Goal: Task Accomplishment & Management: Manage account settings

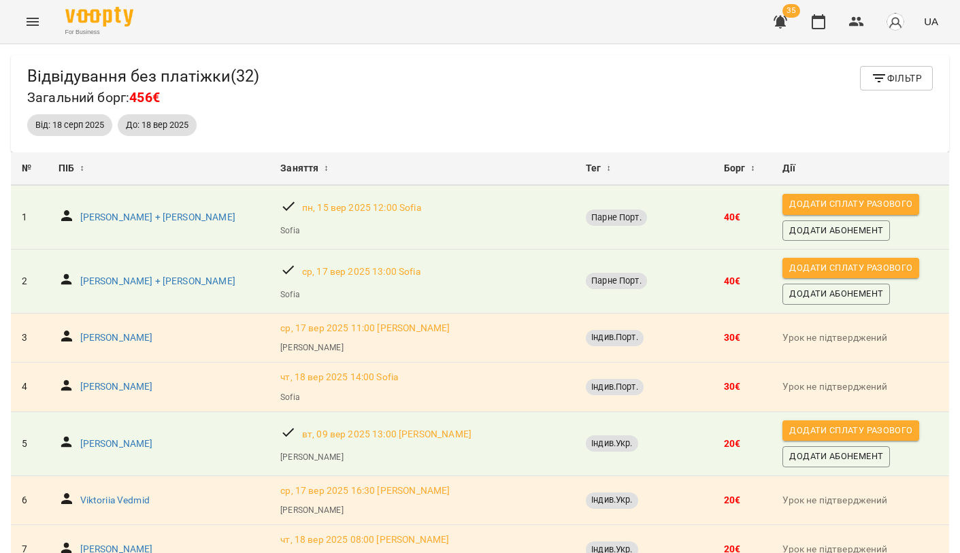
click at [886, 86] on button "Фільтр" at bounding box center [896, 78] width 73 height 24
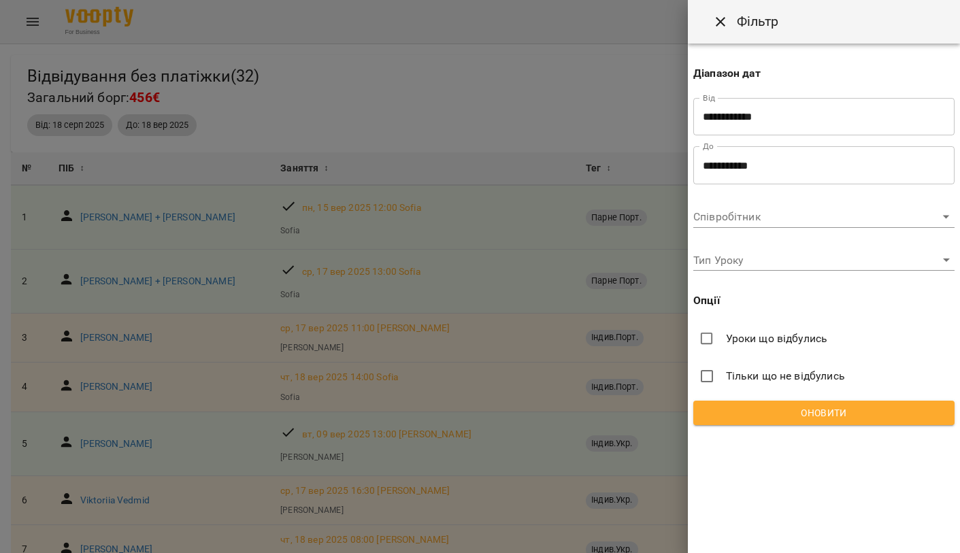
click at [753, 173] on input "**********" at bounding box center [823, 165] width 261 height 38
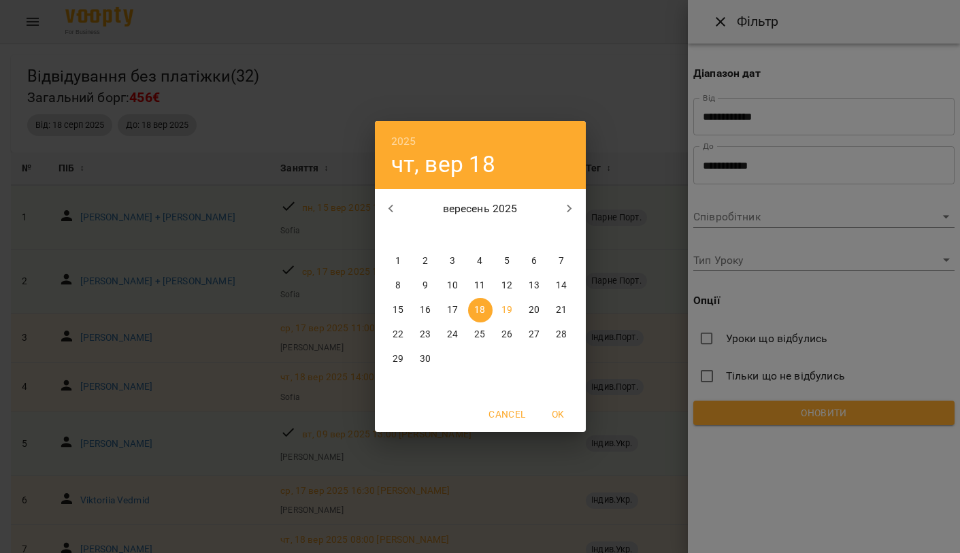
click at [514, 309] on span "19" at bounding box center [507, 310] width 24 height 14
type input "**********"
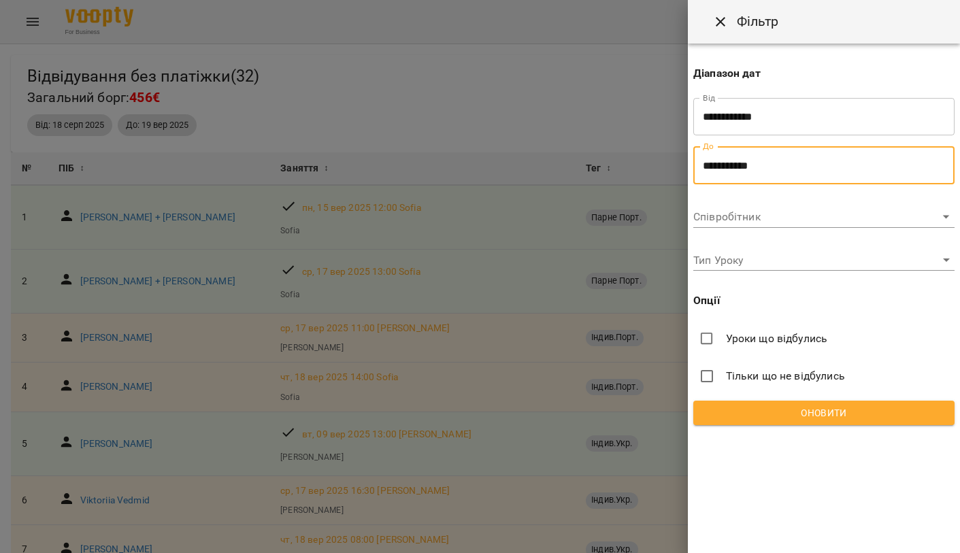
click at [777, 426] on div "**********" at bounding box center [824, 240] width 272 height 392
click at [771, 412] on span "Оновити" at bounding box center [823, 413] width 239 height 16
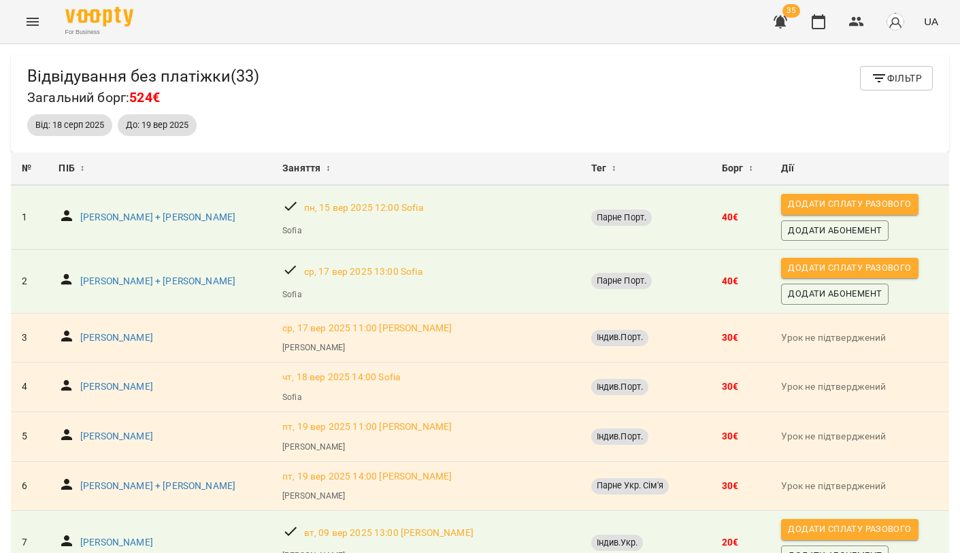
scroll to position [-1, 0]
click at [26, 13] on button "Menu" at bounding box center [32, 21] width 33 height 33
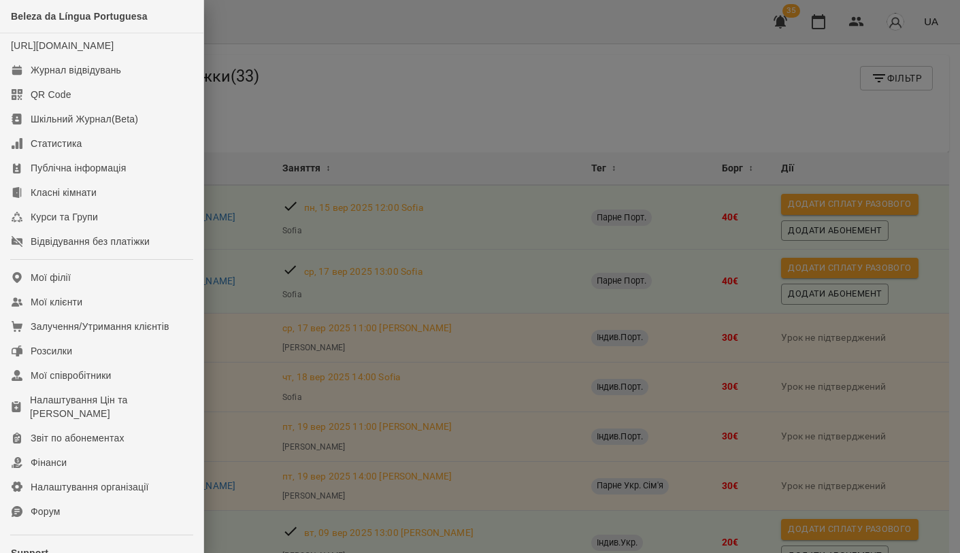
scroll to position [0, 0]
click at [66, 309] on div "Мої клієнти" at bounding box center [57, 302] width 52 height 14
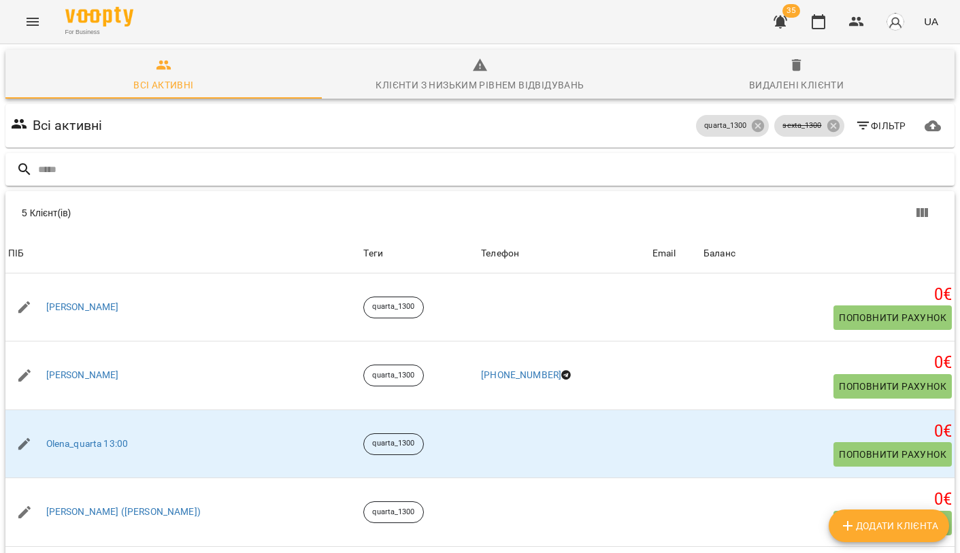
click at [180, 167] on input "text" at bounding box center [493, 169] width 911 height 22
click at [753, 123] on icon at bounding box center [758, 126] width 12 height 12
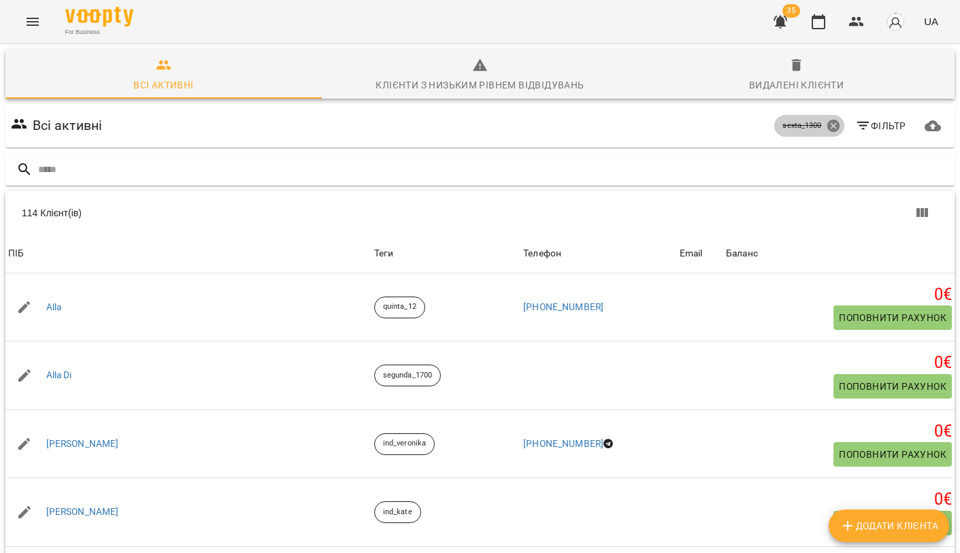
click at [831, 124] on icon at bounding box center [833, 125] width 15 height 15
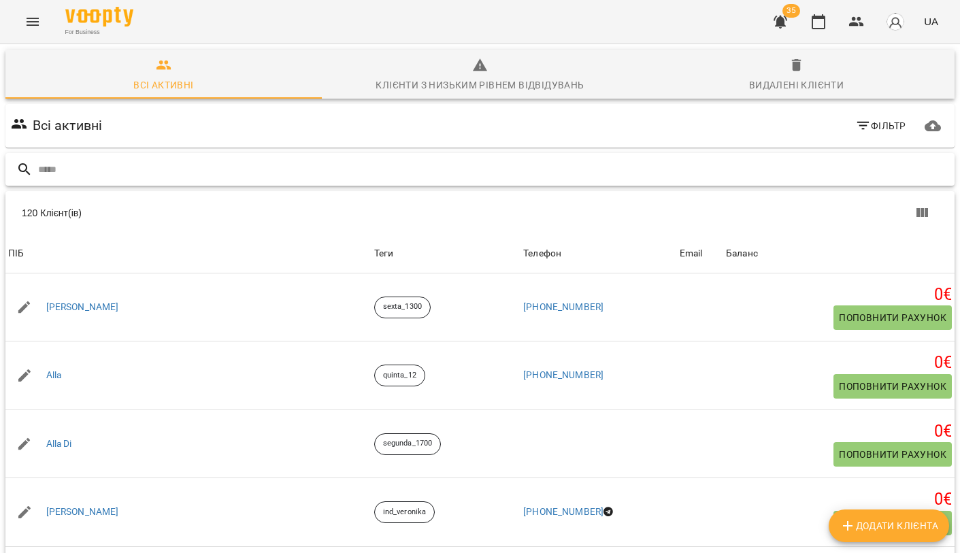
click at [255, 173] on input "text" at bounding box center [493, 169] width 911 height 22
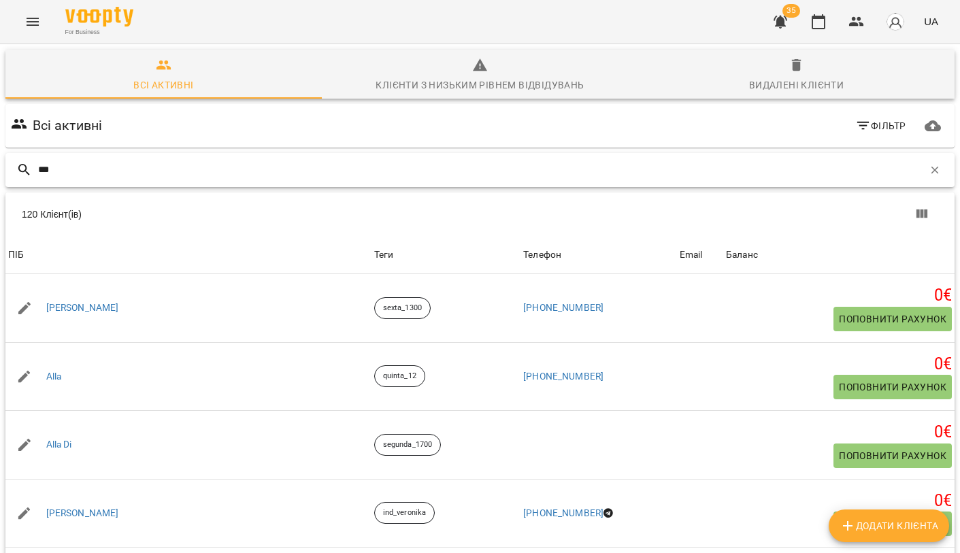
type input "****"
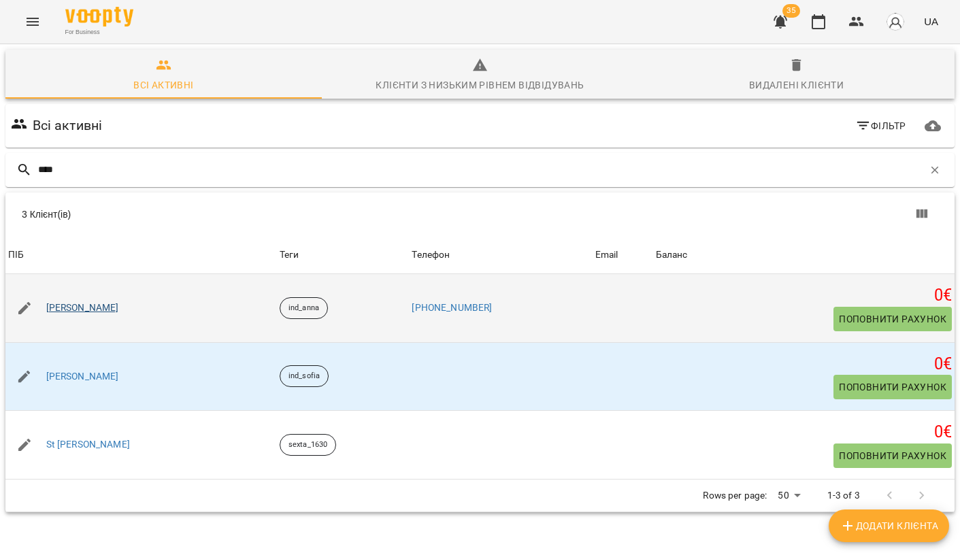
drag, startPoint x: 255, startPoint y: 173, endPoint x: 55, endPoint y: 306, distance: 240.0
click at [55, 306] on link "[PERSON_NAME]" at bounding box center [82, 308] width 73 height 14
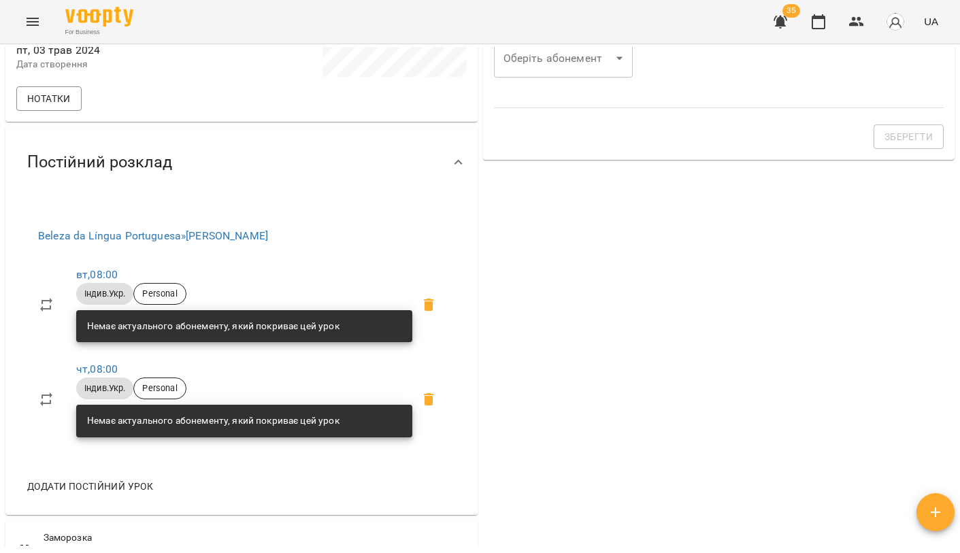
scroll to position [412, 0]
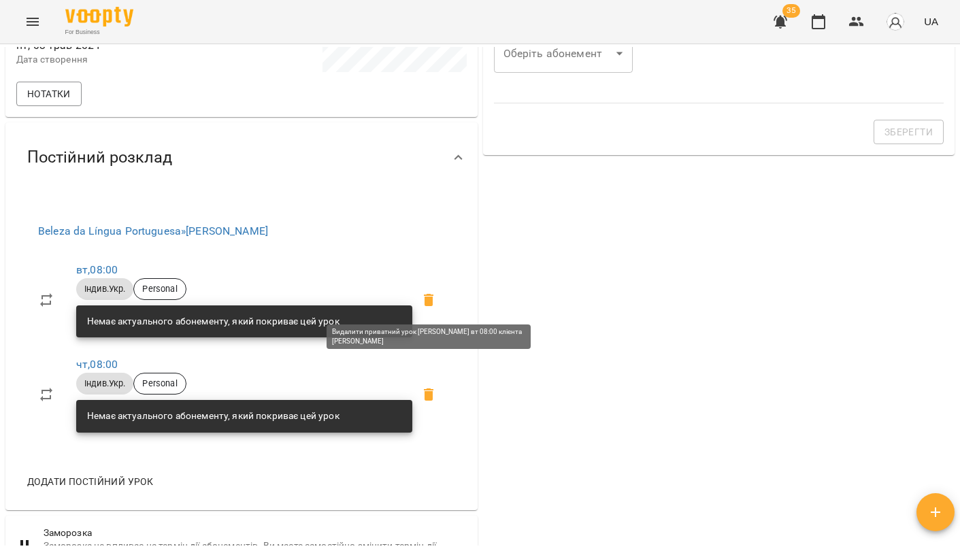
click at [427, 298] on icon at bounding box center [429, 300] width 10 height 12
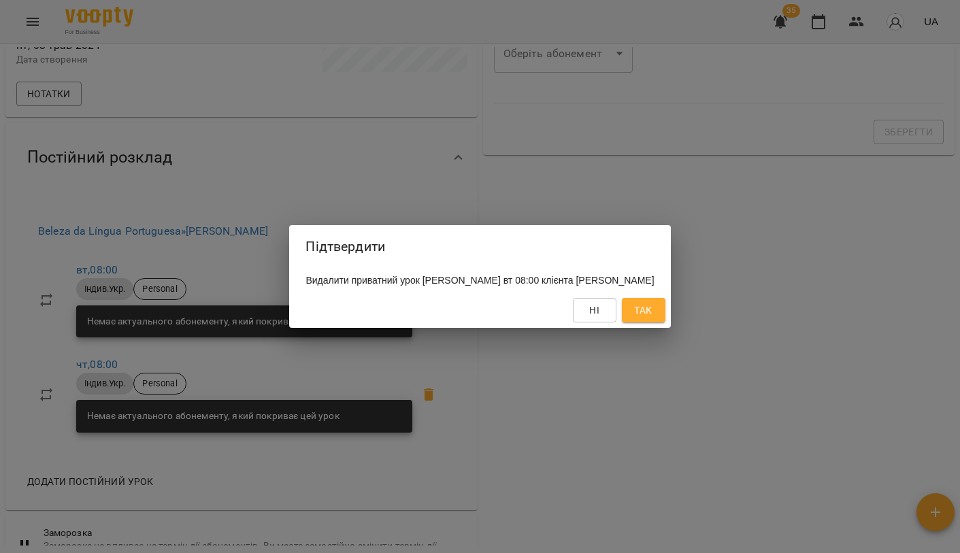
click at [644, 322] on button "Так" at bounding box center [644, 310] width 44 height 24
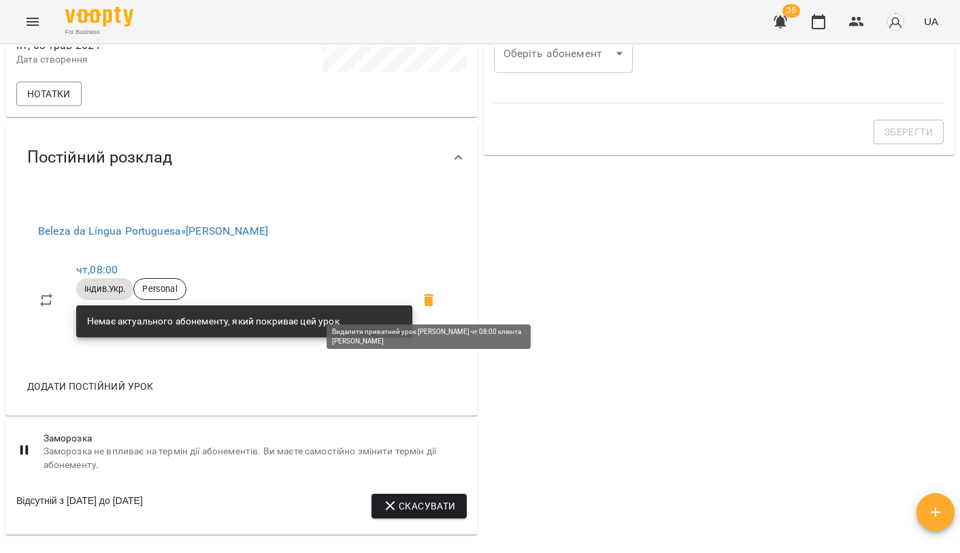
click at [432, 303] on icon at bounding box center [429, 300] width 10 height 12
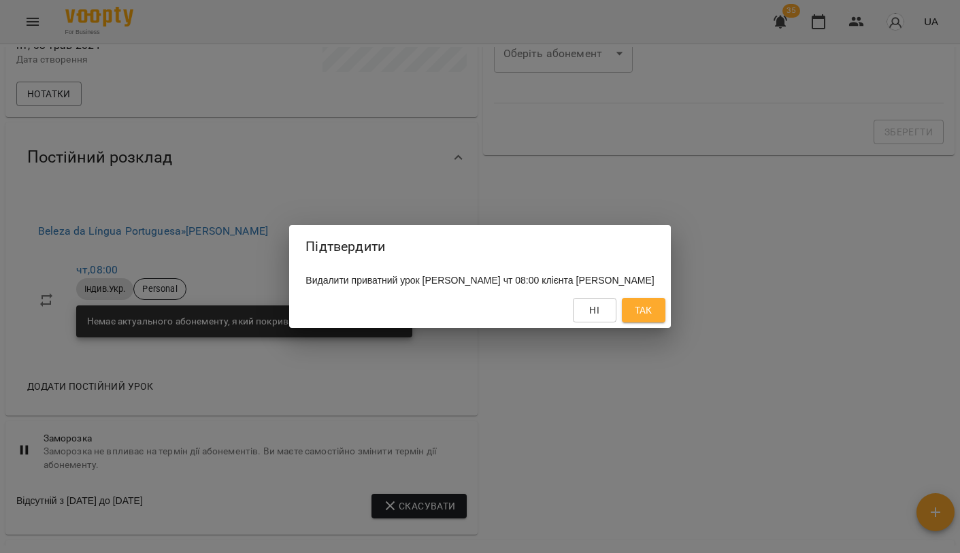
click at [665, 322] on button "Так" at bounding box center [644, 310] width 44 height 24
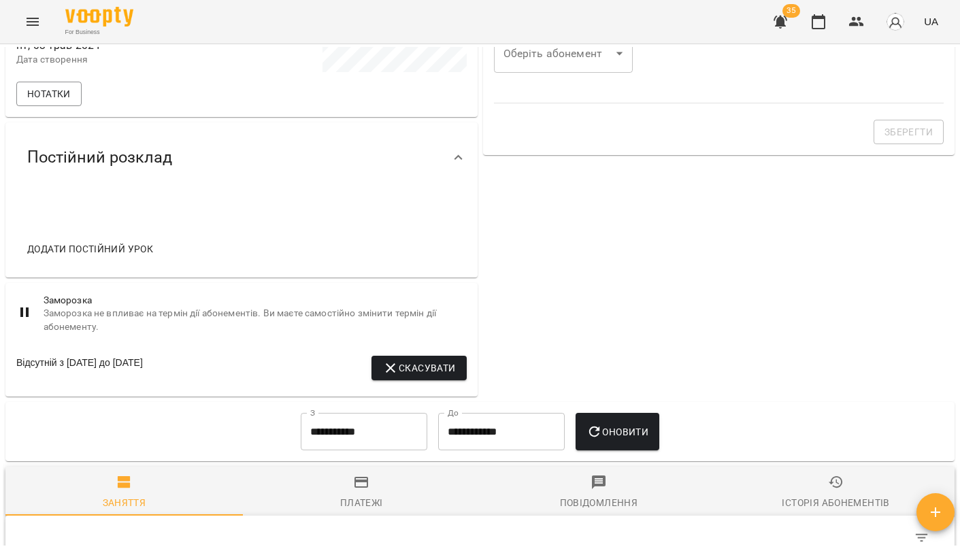
scroll to position [426, 0]
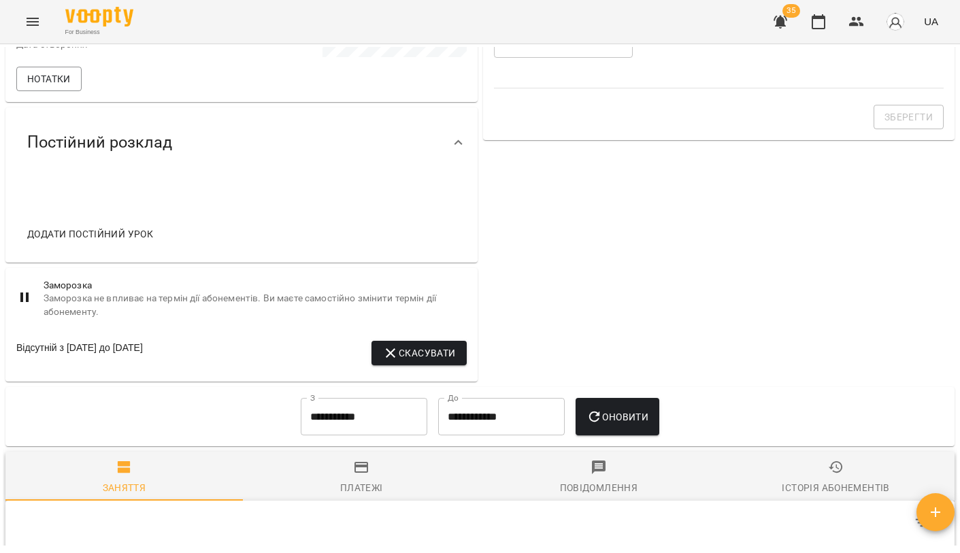
click at [389, 351] on icon "button" at bounding box center [390, 353] width 16 height 16
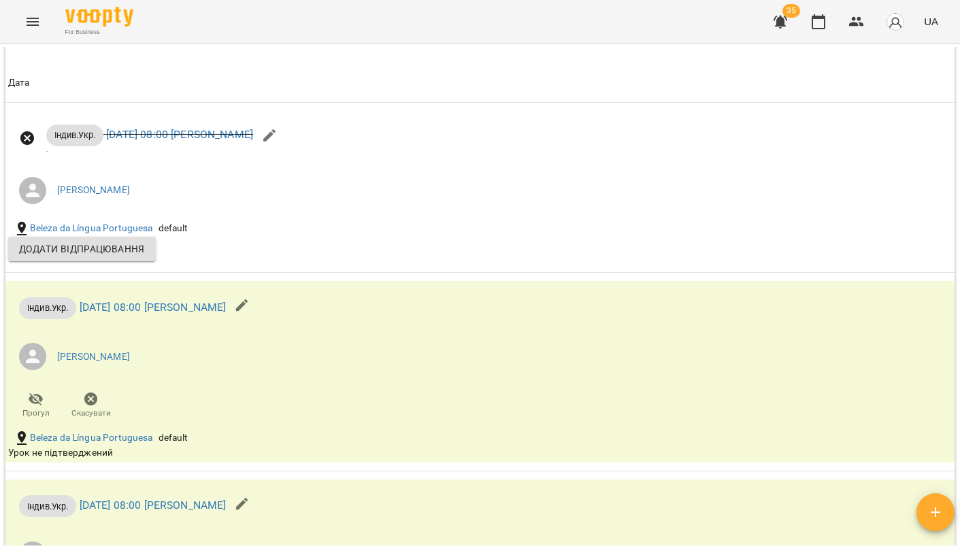
scroll to position [796, 0]
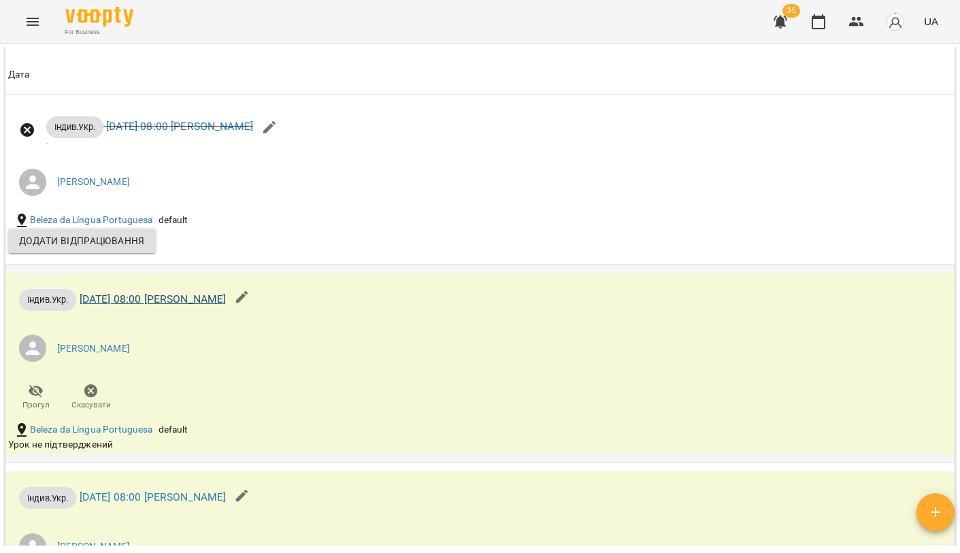
click at [227, 298] on link "[DATE] 08:00 [PERSON_NAME]" at bounding box center [153, 298] width 147 height 13
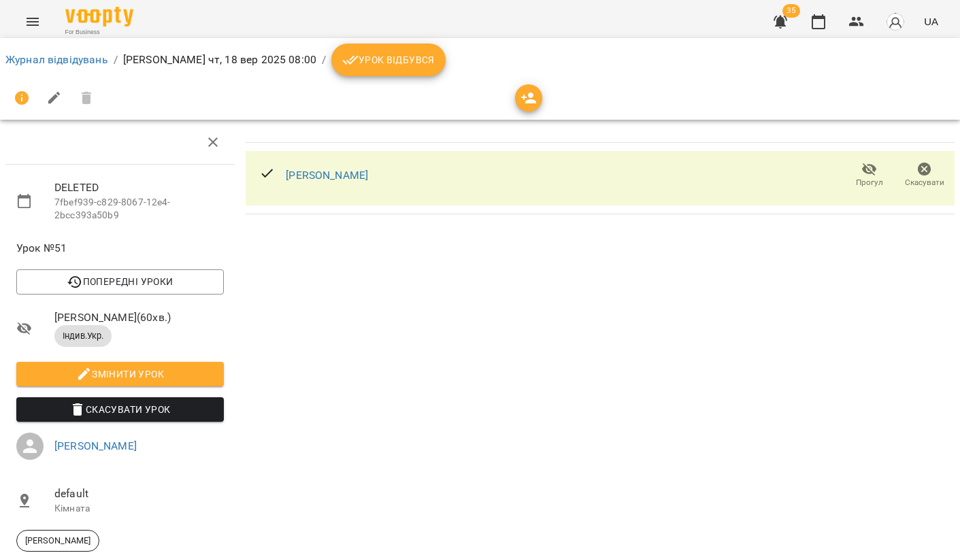
click at [161, 416] on span "Скасувати Урок" at bounding box center [120, 409] width 186 height 16
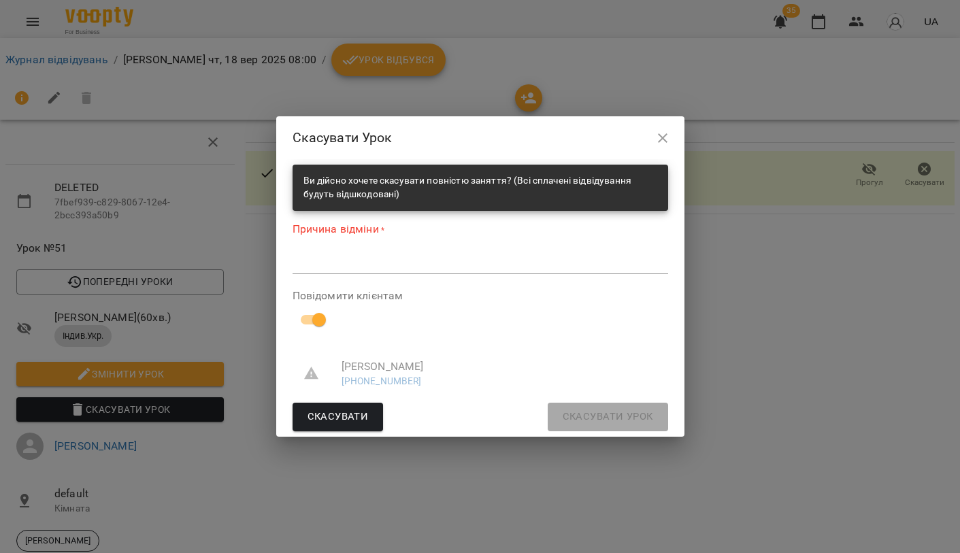
click at [347, 269] on textarea at bounding box center [479, 263] width 375 height 12
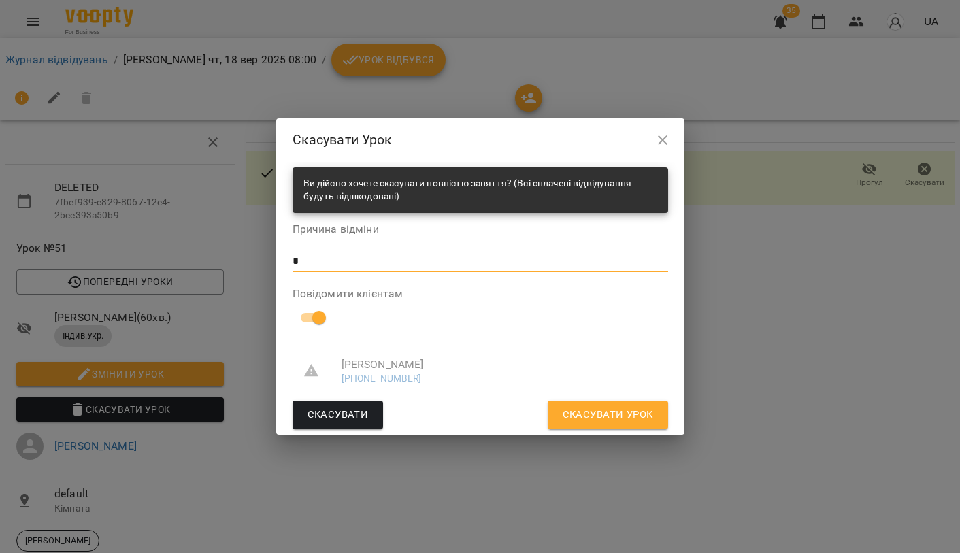
type textarea "*"
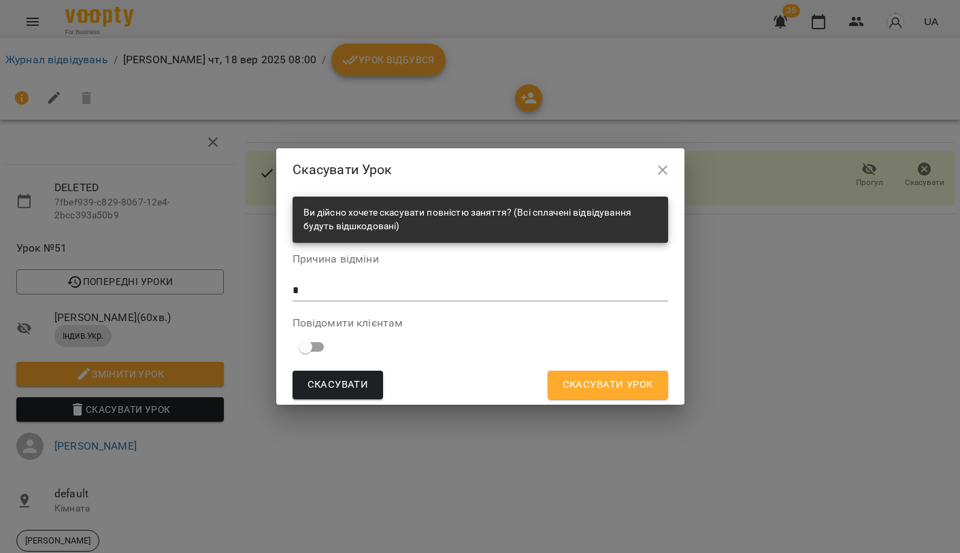
click at [631, 392] on span "Скасувати Урок" at bounding box center [608, 385] width 90 height 18
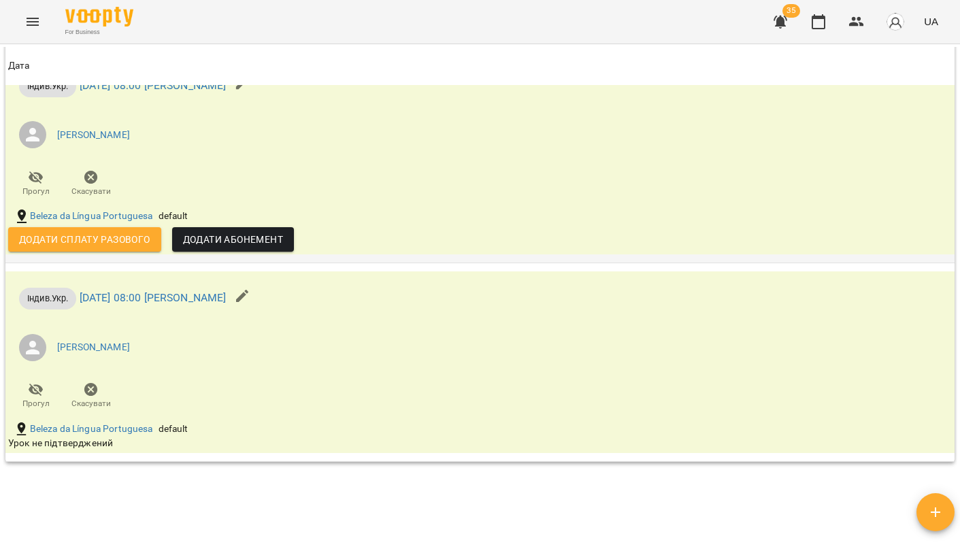
scroll to position [1181, 0]
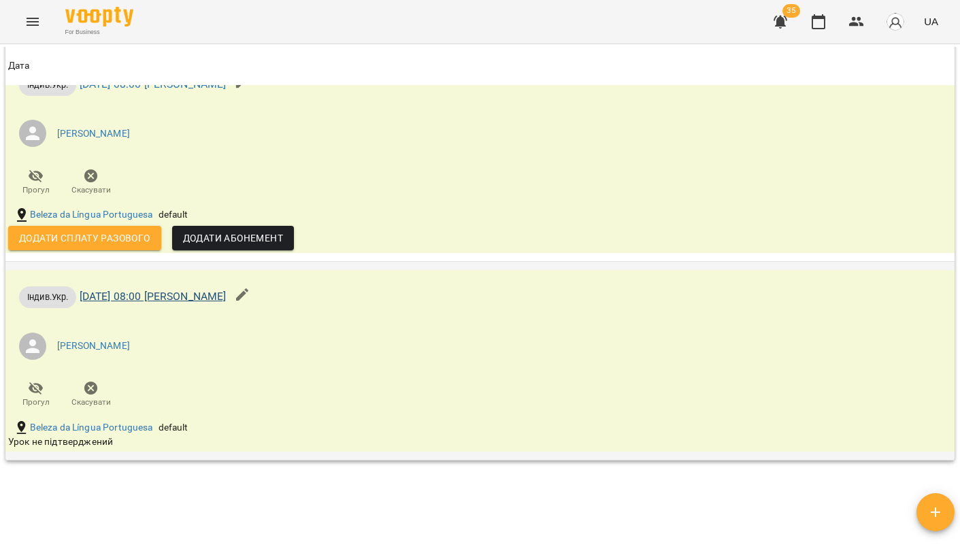
click at [227, 293] on link "[DATE] 08:00 [PERSON_NAME]" at bounding box center [153, 296] width 147 height 13
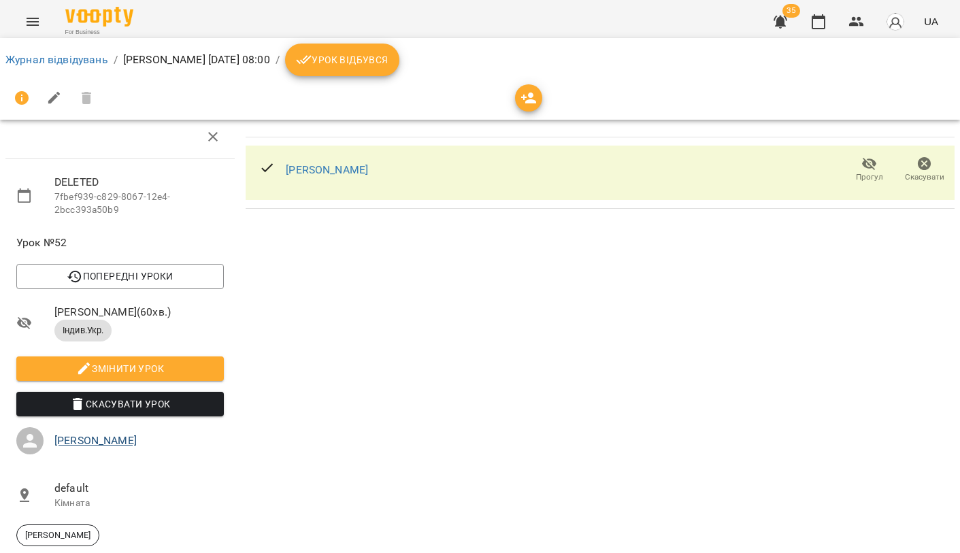
scroll to position [98, 0]
click at [171, 392] on button "Скасувати Урок" at bounding box center [119, 404] width 207 height 24
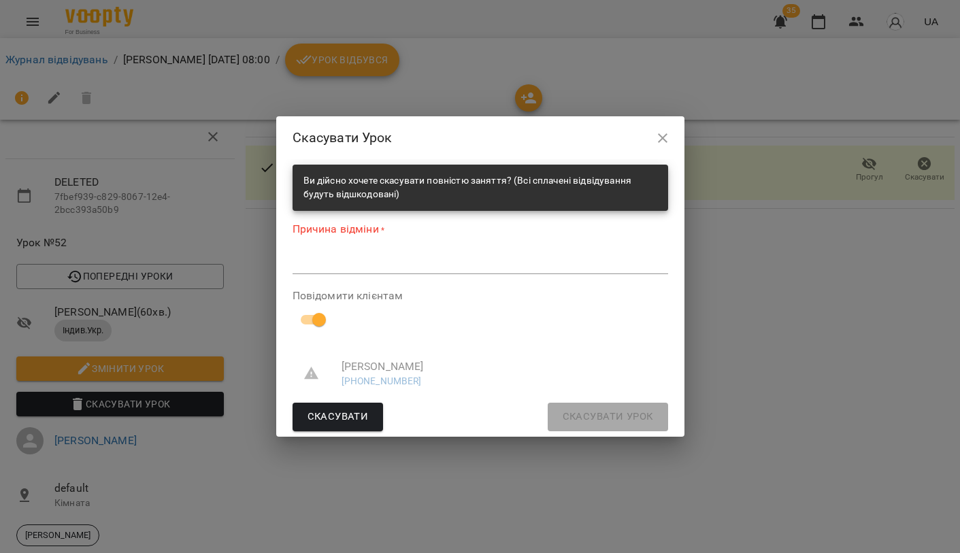
click at [407, 258] on textarea at bounding box center [479, 263] width 375 height 12
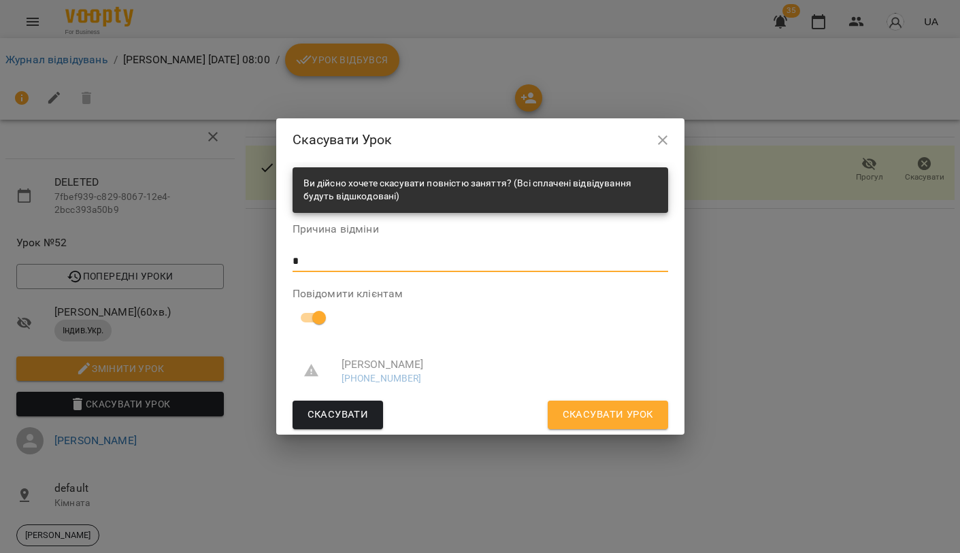
type textarea "*"
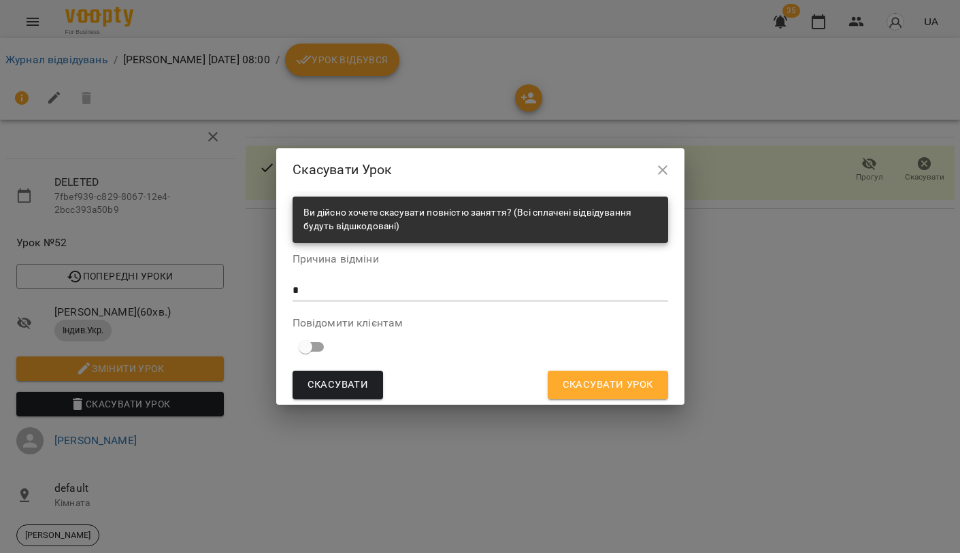
click at [636, 380] on span "Скасувати Урок" at bounding box center [608, 385] width 90 height 18
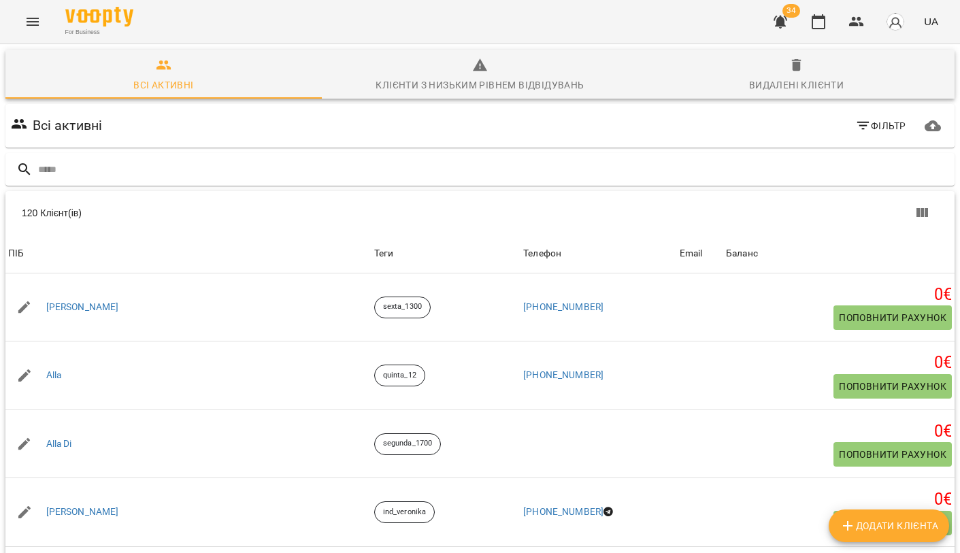
click at [25, 24] on icon "Menu" at bounding box center [32, 22] width 16 height 16
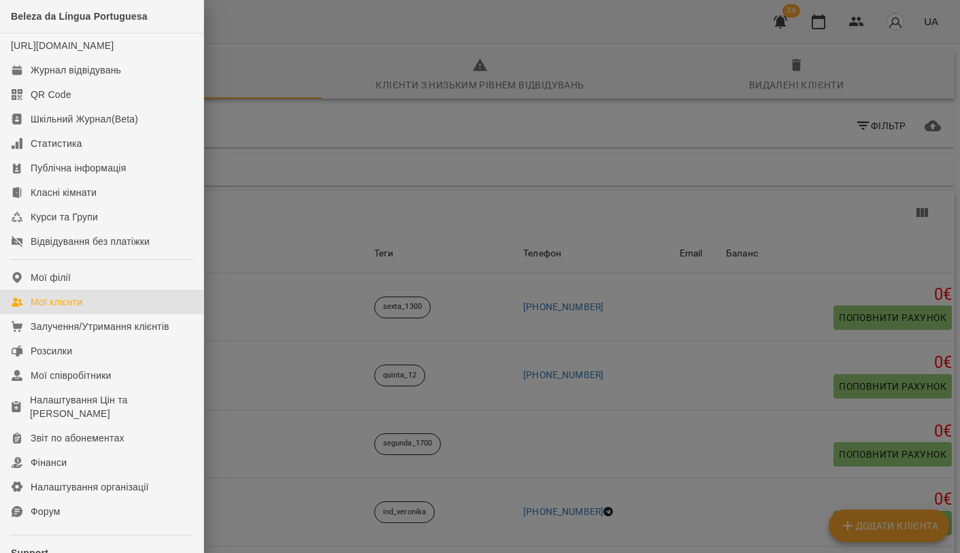
click at [786, 13] on div at bounding box center [480, 276] width 960 height 553
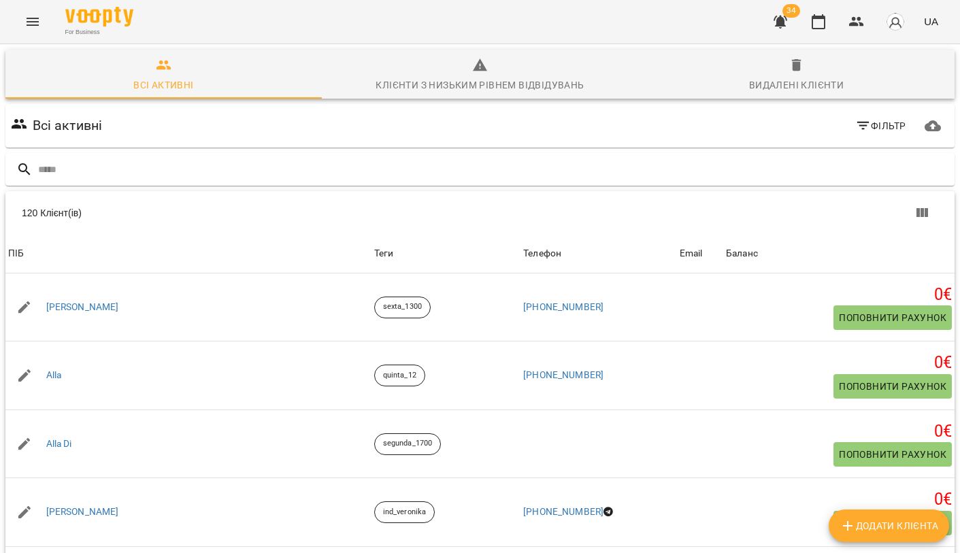
click at [786, 29] on icon "button" at bounding box center [780, 22] width 16 height 16
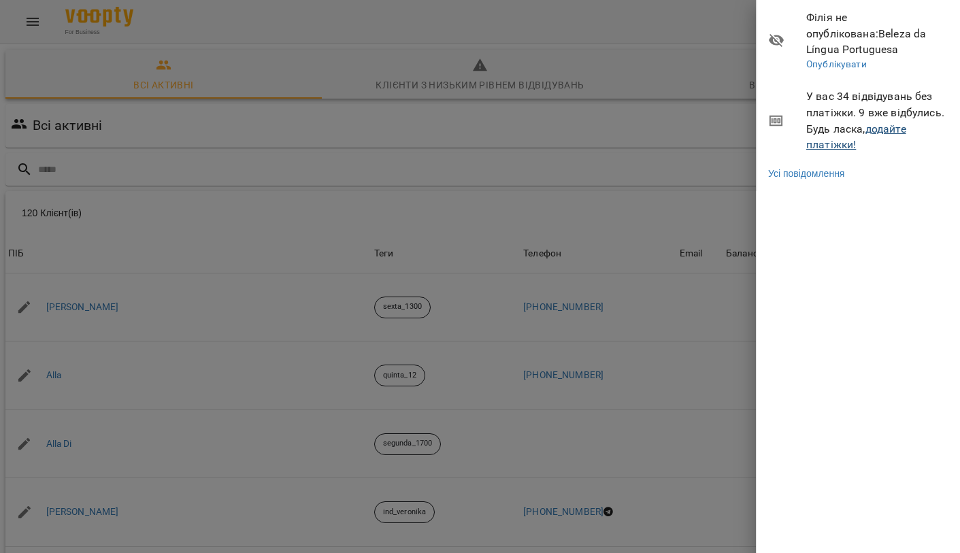
click at [846, 122] on link "додайте платіжки!" at bounding box center [856, 136] width 100 height 29
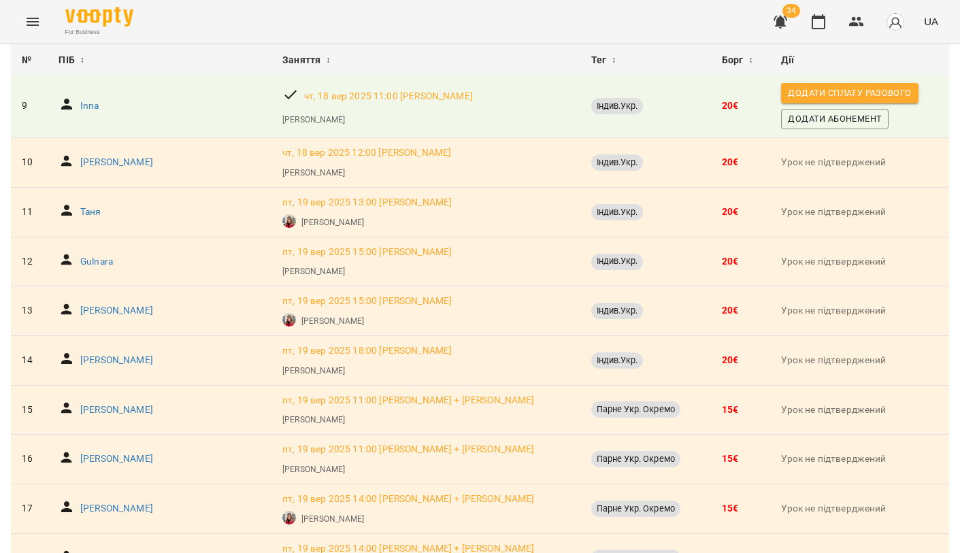
scroll to position [565, 0]
click at [107, 353] on p "[PERSON_NAME]" at bounding box center [116, 360] width 73 height 14
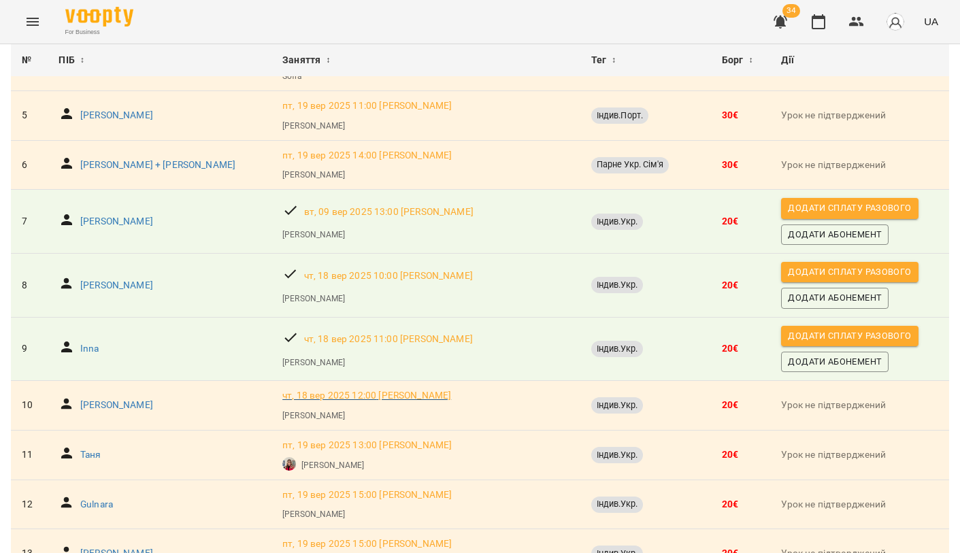
scroll to position [324, 0]
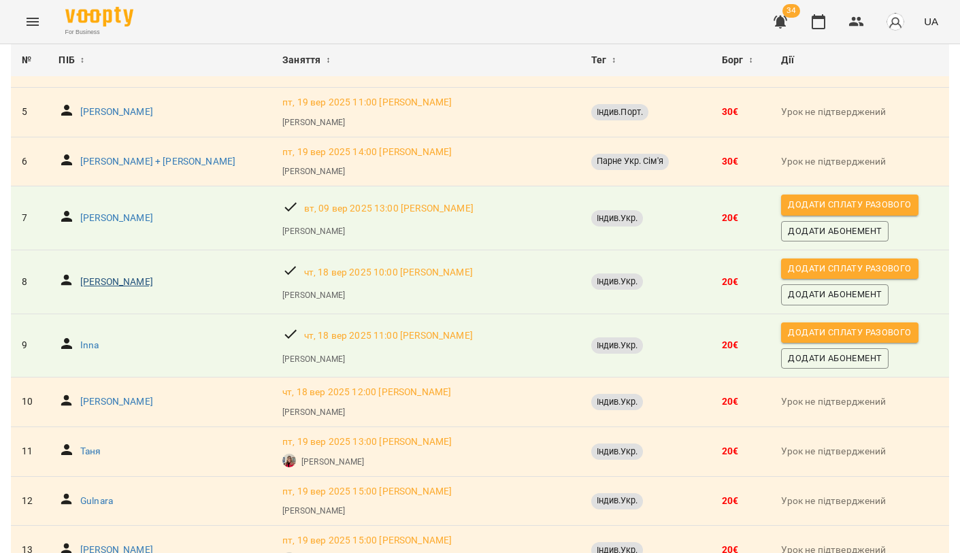
click at [122, 279] on p "[PERSON_NAME]" at bounding box center [116, 282] width 73 height 14
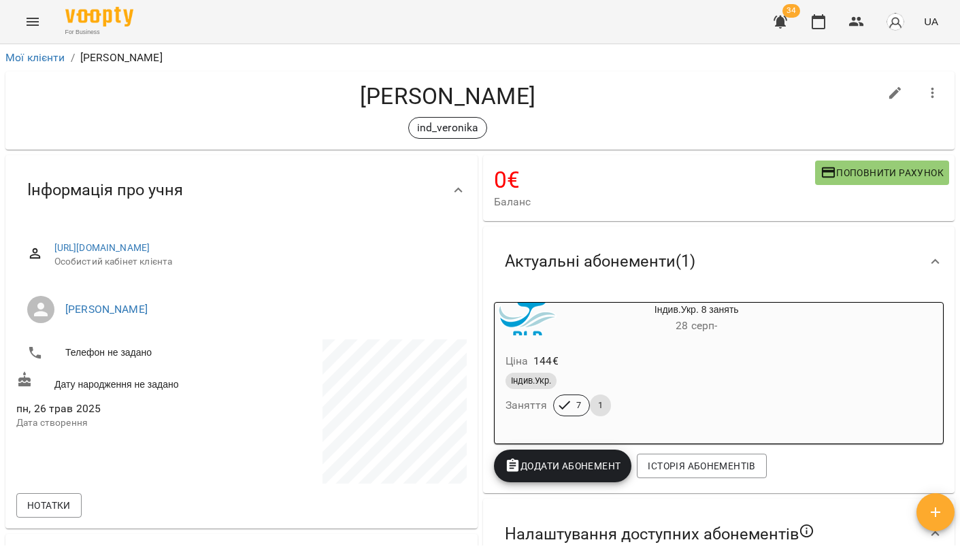
scroll to position [-1, 0]
click at [657, 352] on div "Ціна 144 €" at bounding box center [664, 361] width 322 height 24
click at [724, 384] on div "Індив.Укр." at bounding box center [663, 381] width 317 height 16
click at [669, 354] on div "Ціна 144 €" at bounding box center [664, 361] width 322 height 24
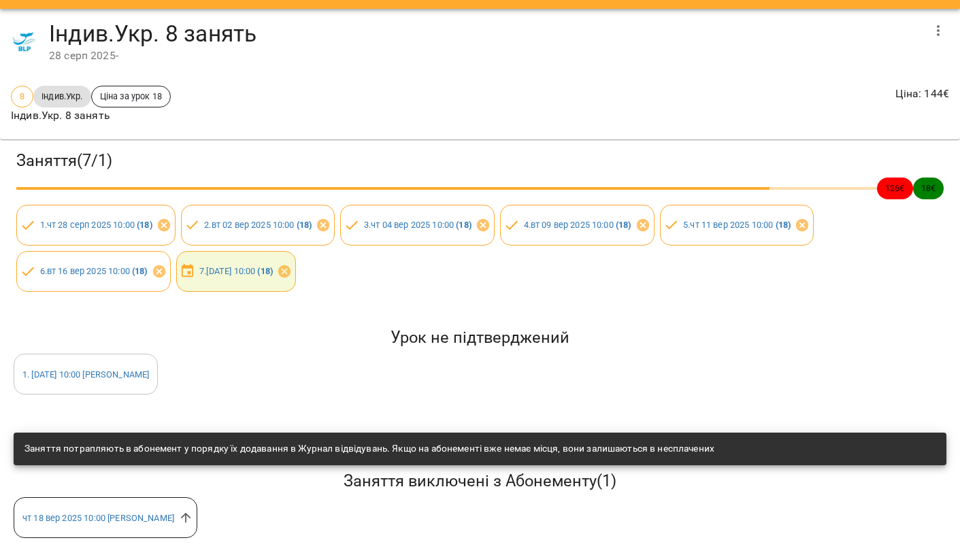
scroll to position [34, 0]
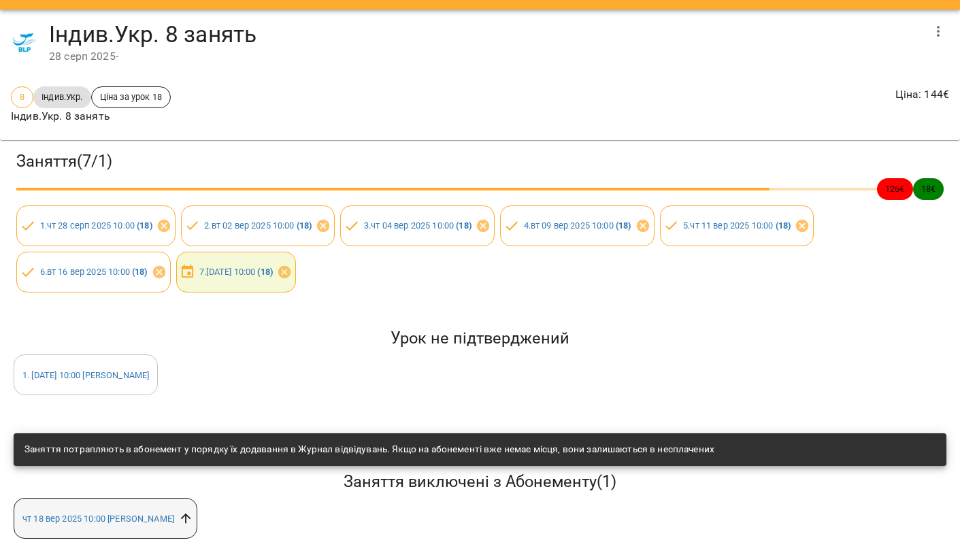
click at [193, 516] on icon at bounding box center [185, 518] width 15 height 15
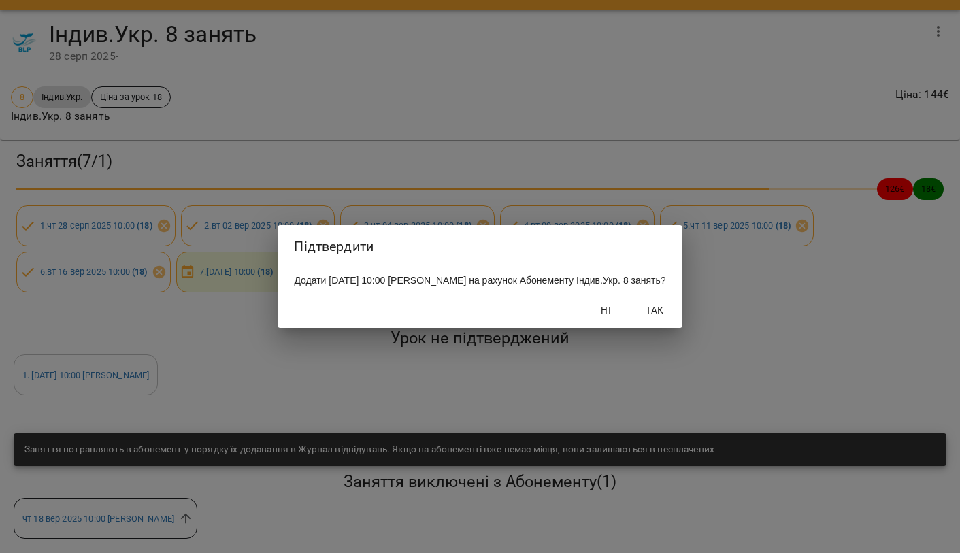
click at [669, 318] on span "Так" at bounding box center [655, 310] width 33 height 16
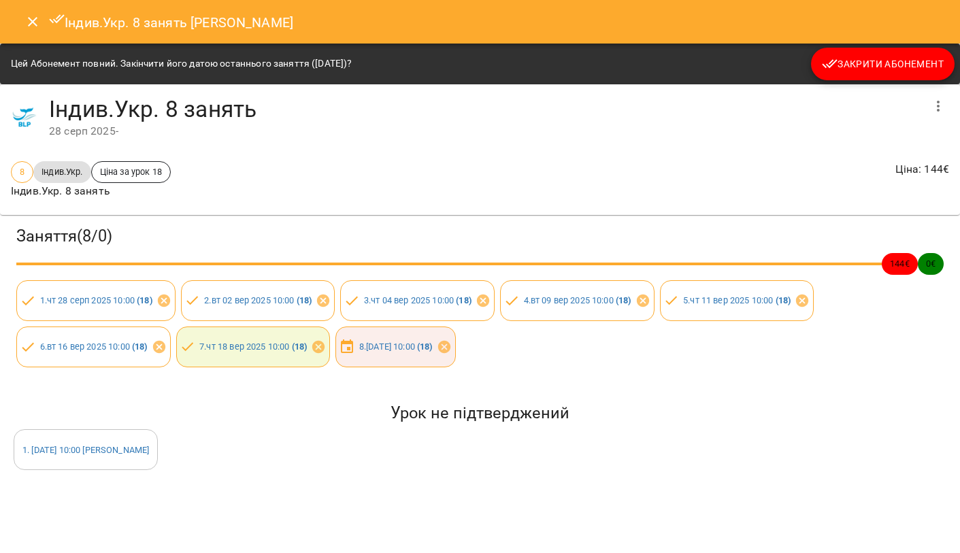
click at [35, 19] on icon "Close" at bounding box center [33, 22] width 10 height 10
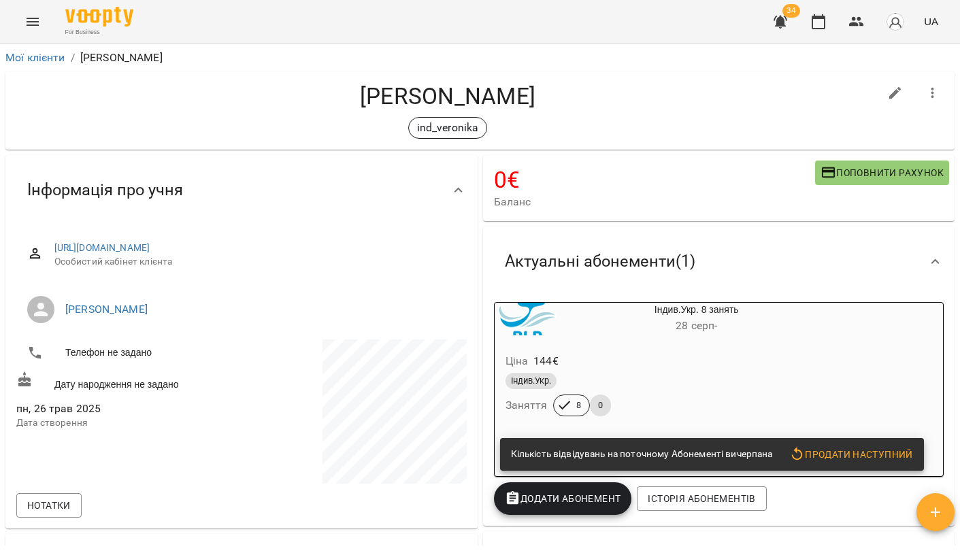
scroll to position [0, 0]
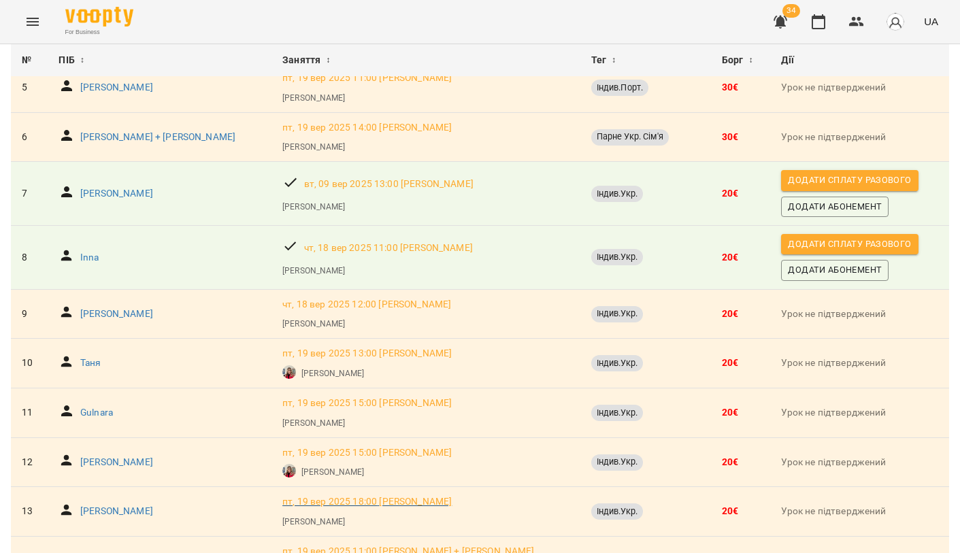
scroll to position [344, 0]
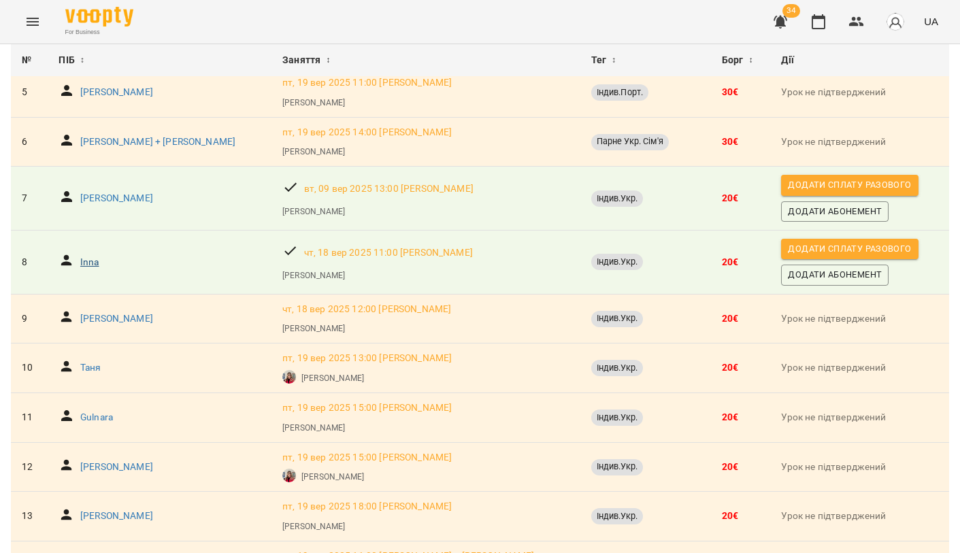
click at [89, 257] on p "Inna" at bounding box center [89, 263] width 19 height 14
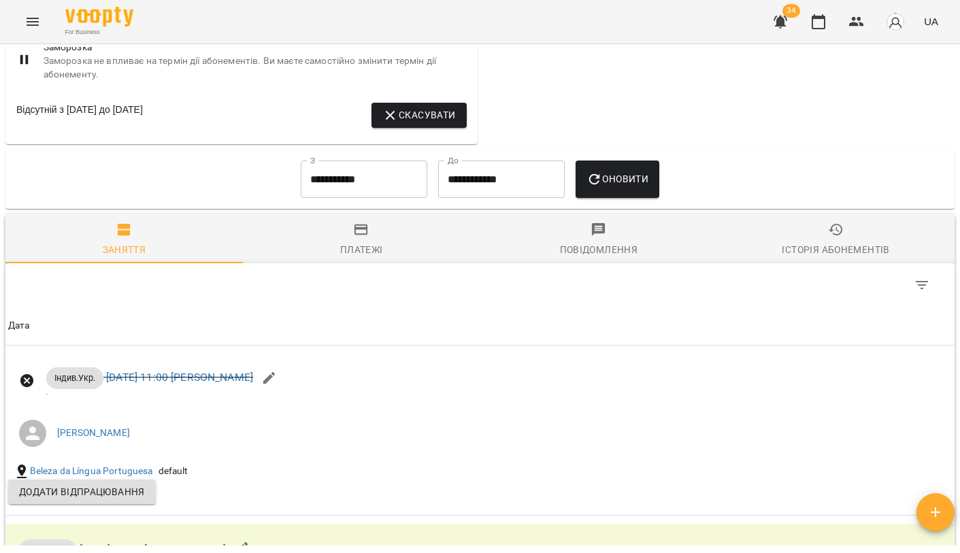
scroll to position [745, 0]
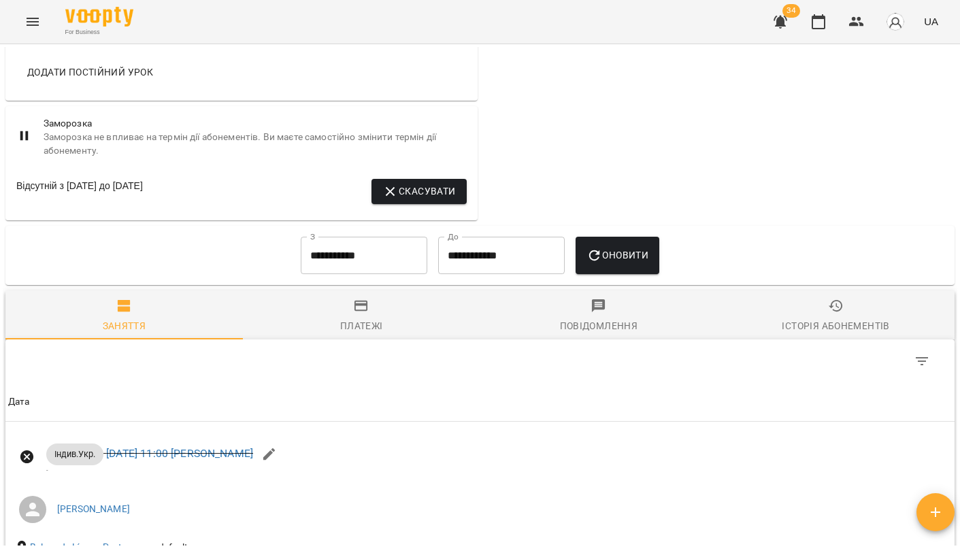
click at [415, 186] on span "Скасувати" at bounding box center [418, 191] width 73 height 16
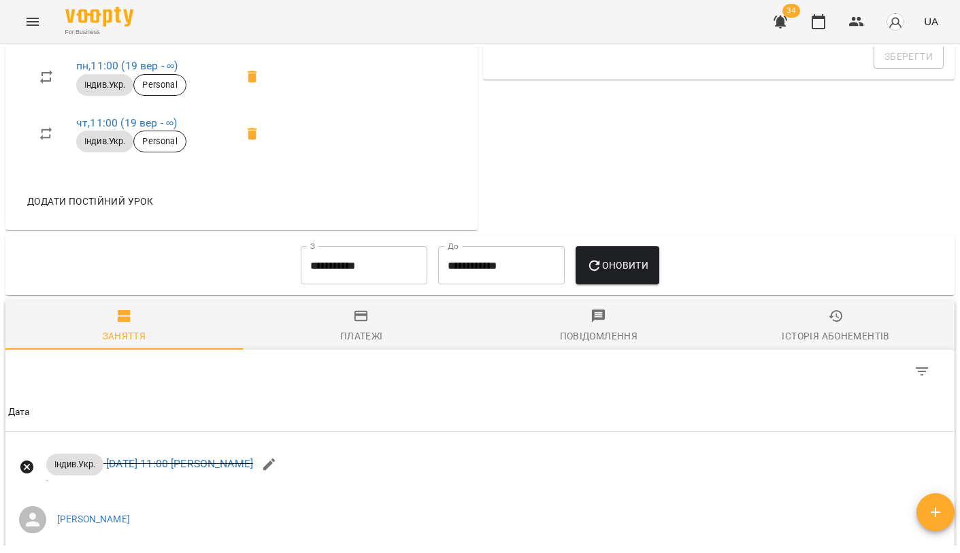
click at [337, 264] on input "**********" at bounding box center [364, 265] width 127 height 38
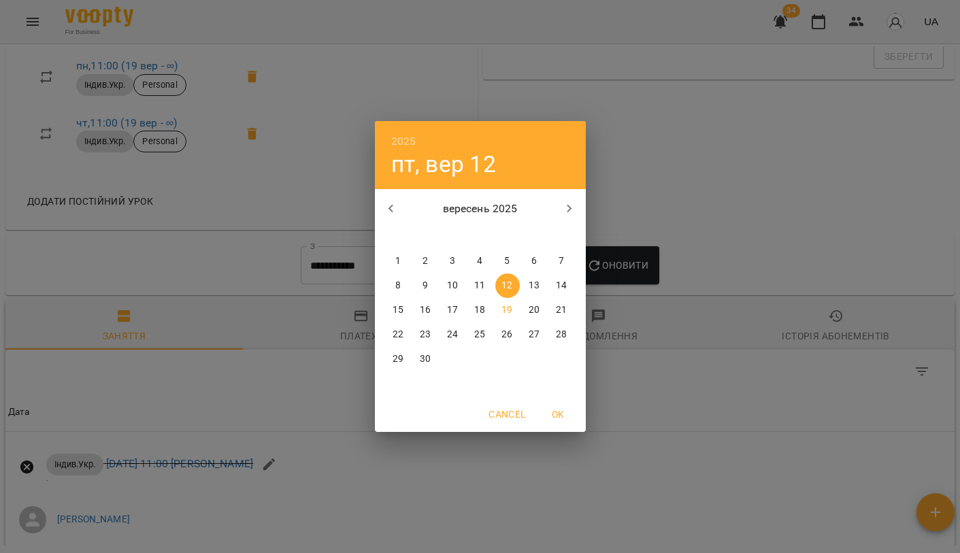
click at [403, 261] on span "1" at bounding box center [398, 261] width 24 height 14
type input "**********"
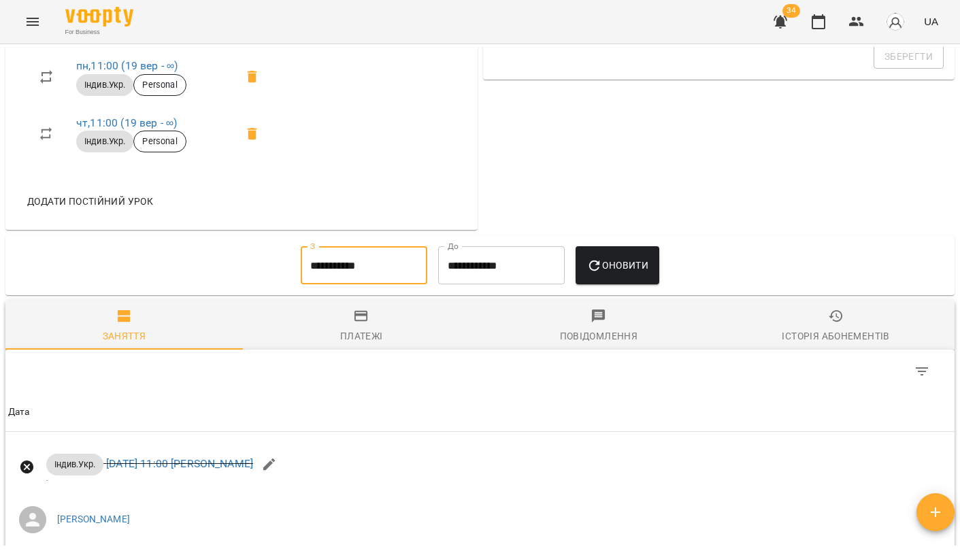
click at [624, 261] on span "Оновити" at bounding box center [617, 265] width 62 height 16
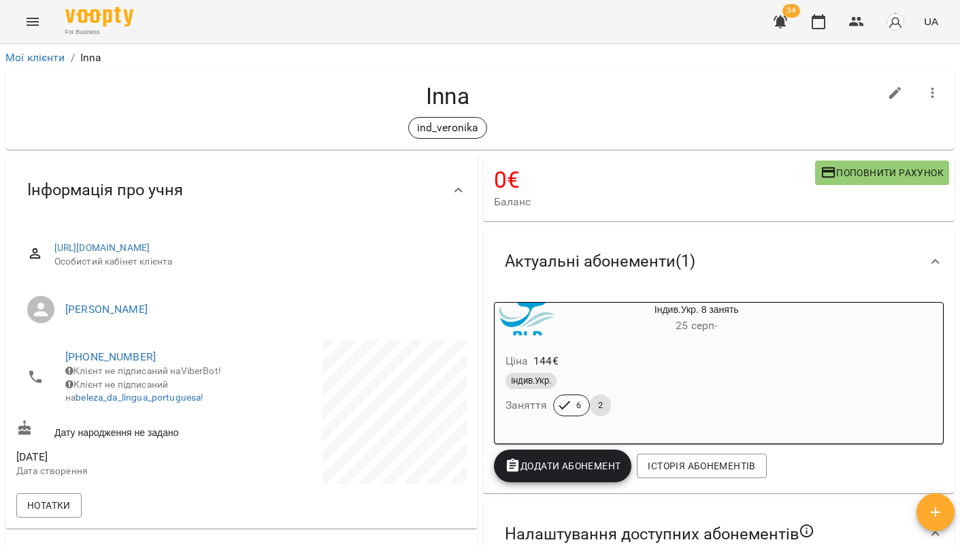
scroll to position [-1, 0]
click at [684, 382] on div "Індив.Укр." at bounding box center [663, 381] width 317 height 16
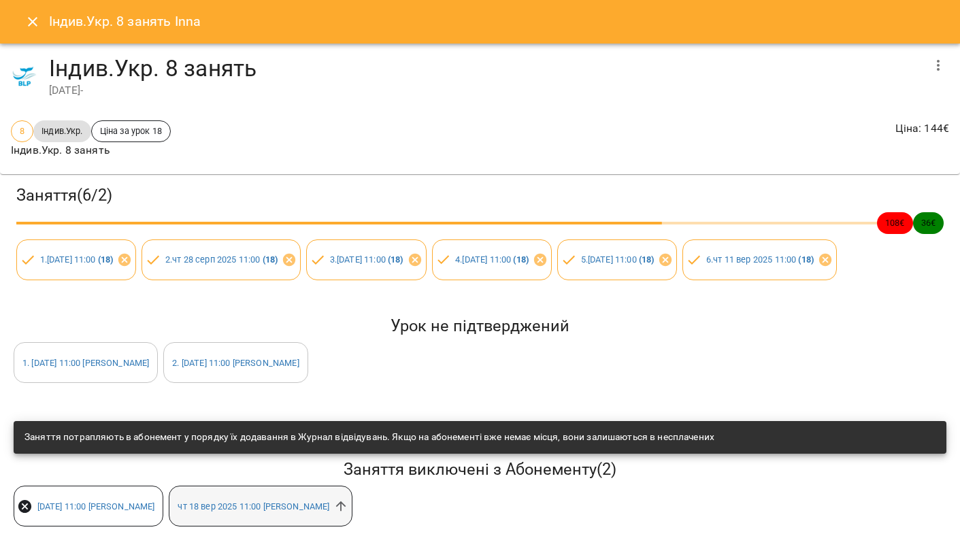
scroll to position [34, 0]
click at [348, 514] on icon at bounding box center [340, 506] width 15 height 15
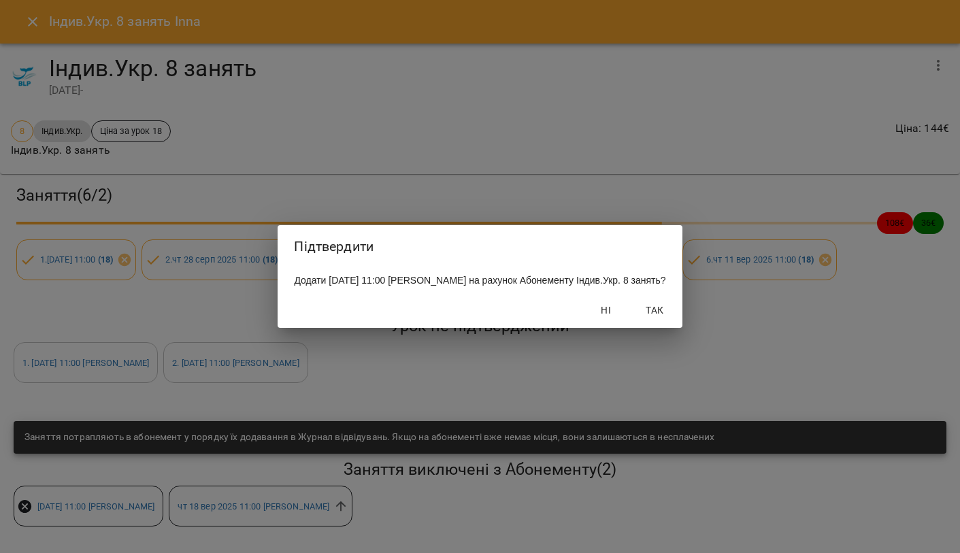
click at [674, 322] on button "Так" at bounding box center [655, 310] width 44 height 24
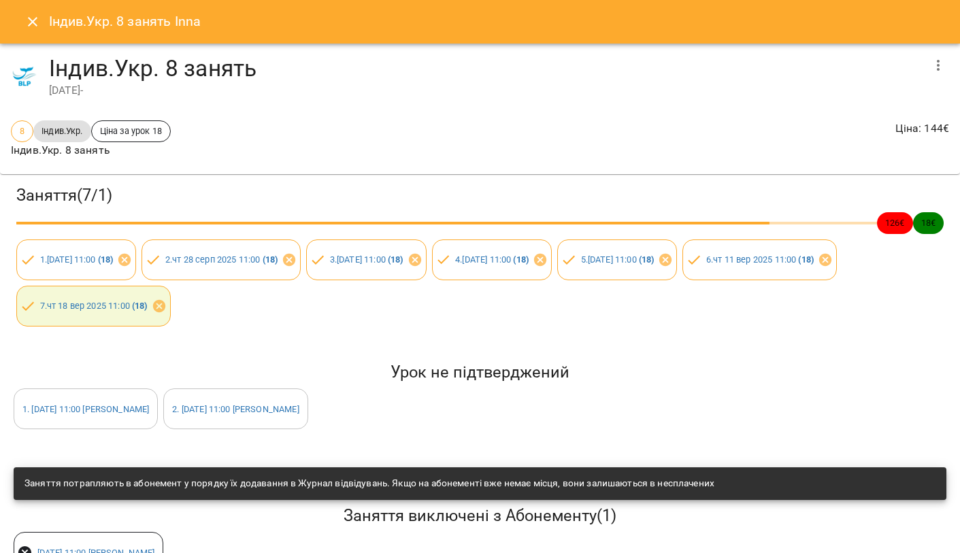
click at [38, 20] on icon "Close" at bounding box center [32, 22] width 16 height 16
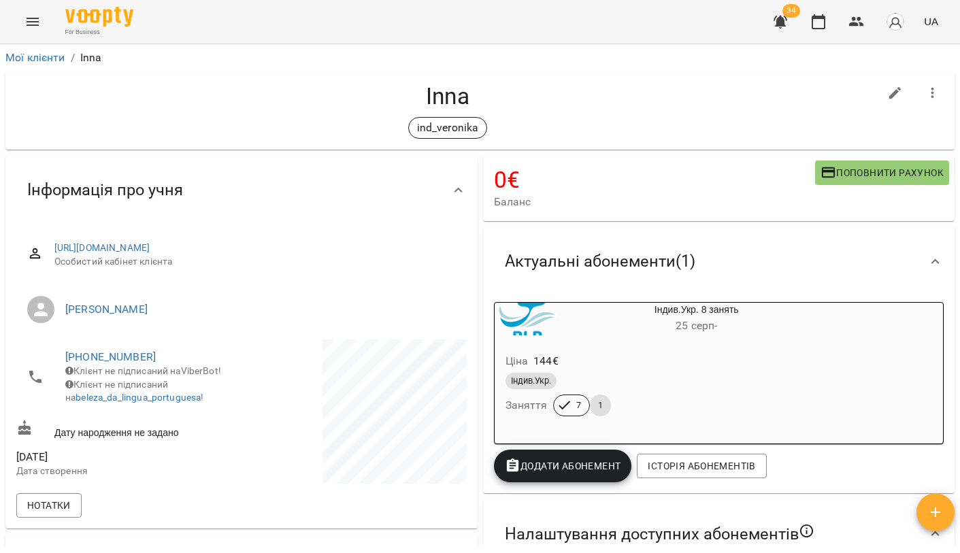
scroll to position [0, 0]
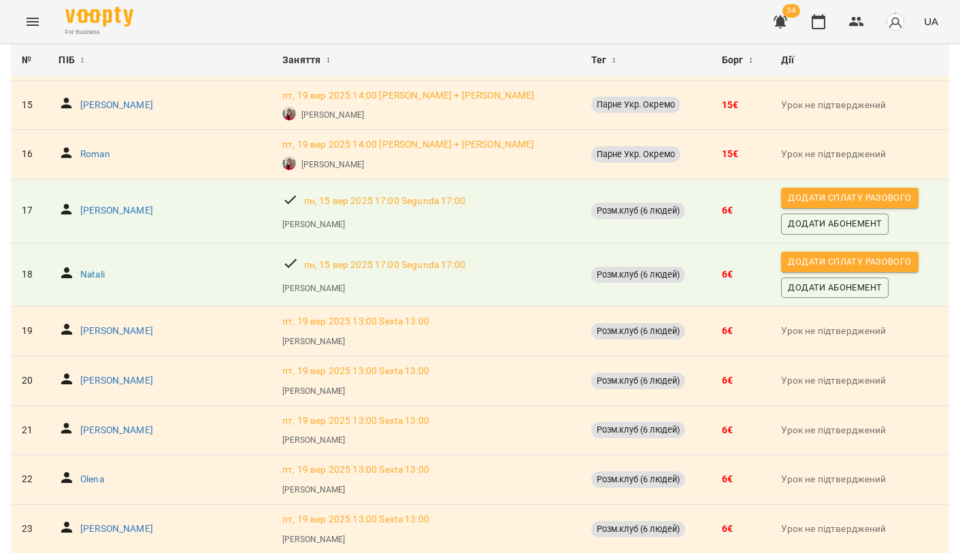
scroll to position [850, 0]
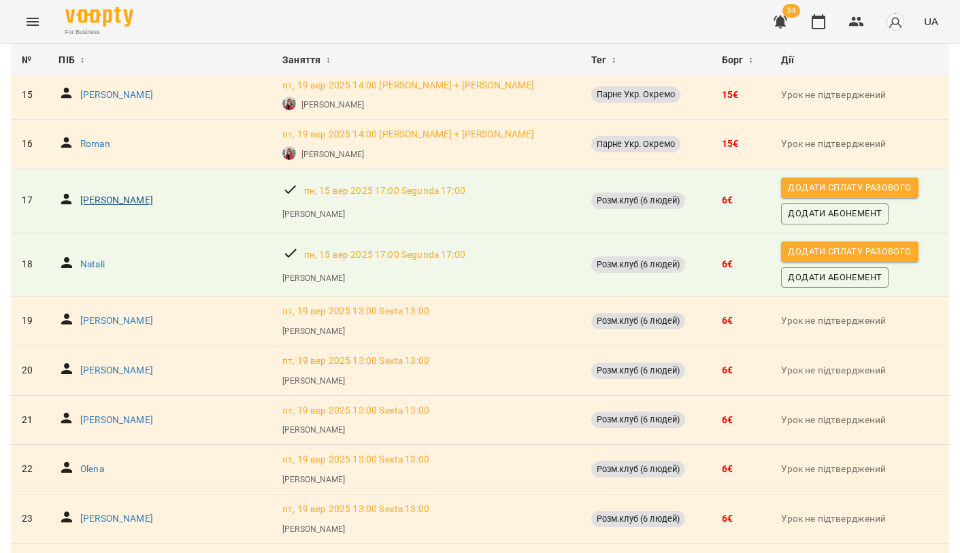
click at [119, 194] on p "[PERSON_NAME]" at bounding box center [116, 201] width 73 height 14
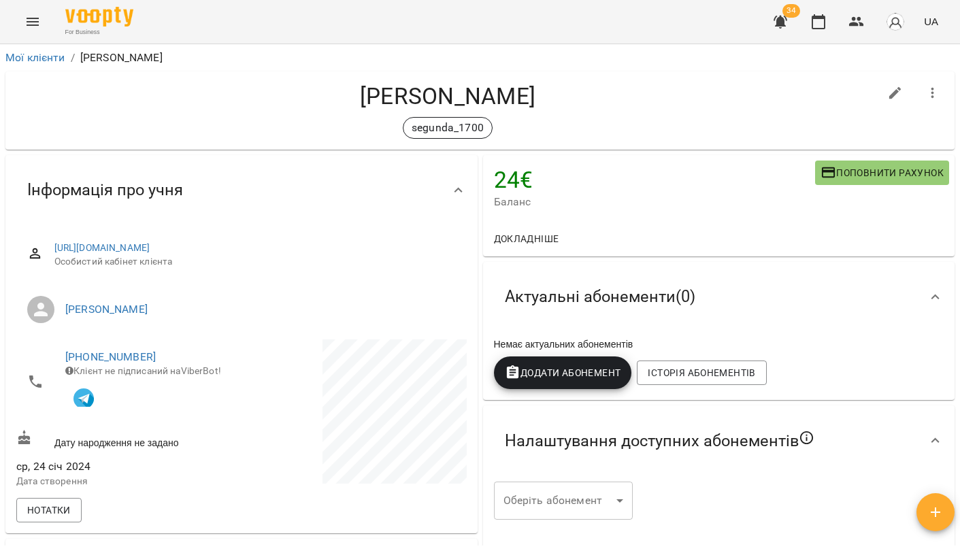
click at [568, 374] on span "Додати Абонемент" at bounding box center [563, 373] width 116 height 16
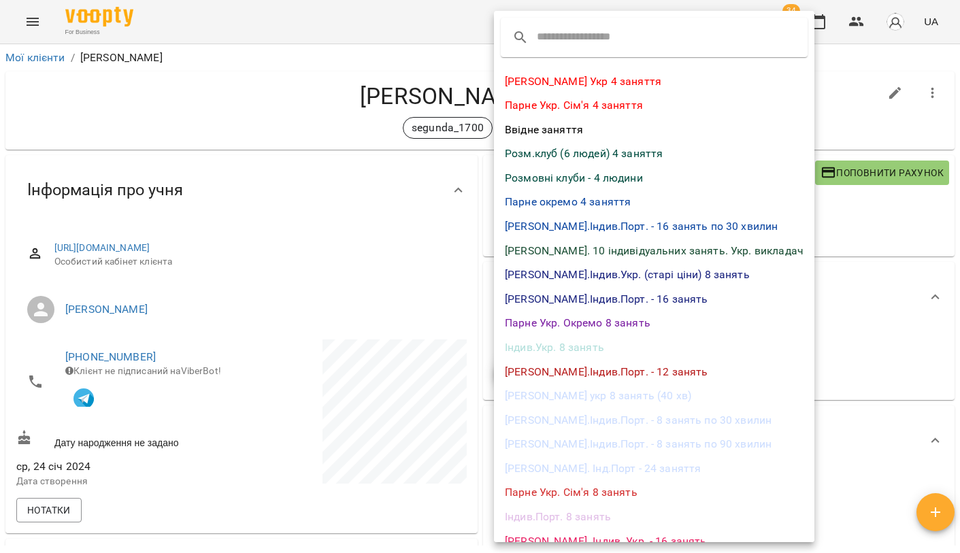
click at [447, 222] on div at bounding box center [480, 276] width 960 height 553
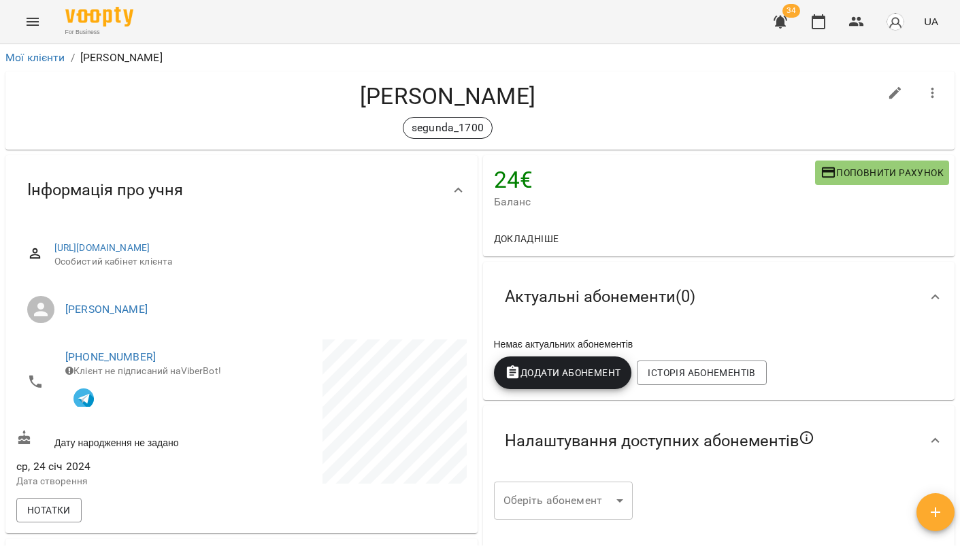
click at [546, 371] on span "Додати Абонемент" at bounding box center [563, 373] width 116 height 16
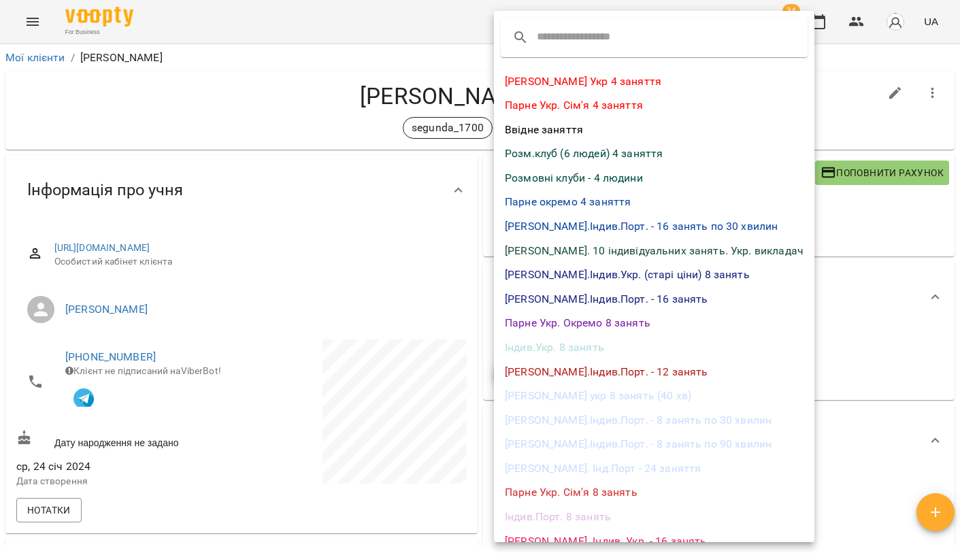
click at [575, 148] on li "Розм.клуб (6 людей) 4 заняття" at bounding box center [654, 153] width 320 height 24
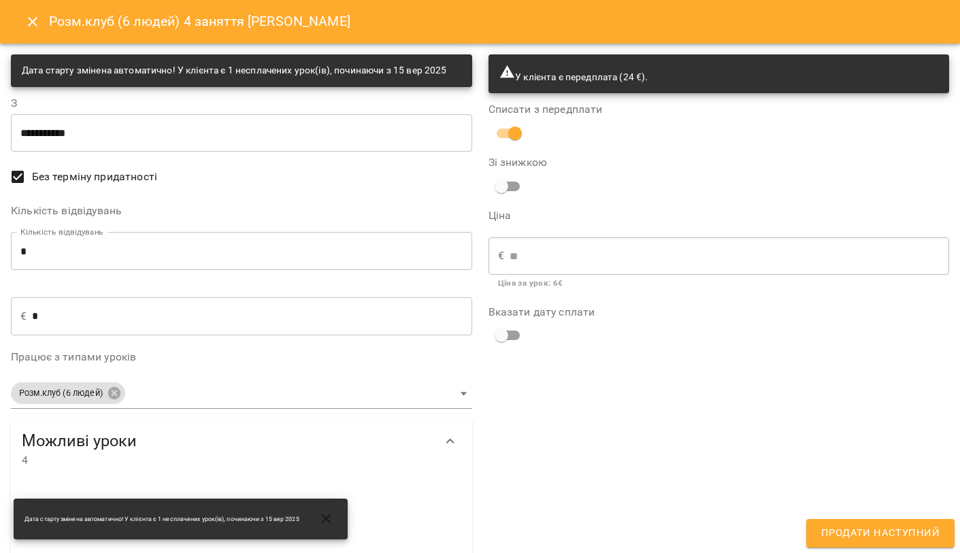
click at [858, 527] on span "Продати наступний" at bounding box center [880, 533] width 118 height 18
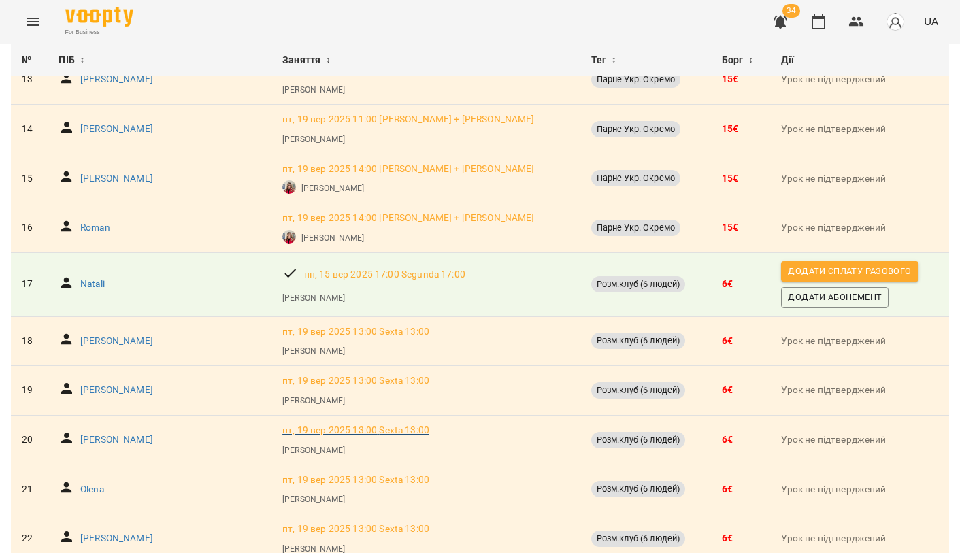
scroll to position [766, 0]
click at [99, 278] on p "Natali" at bounding box center [92, 285] width 24 height 14
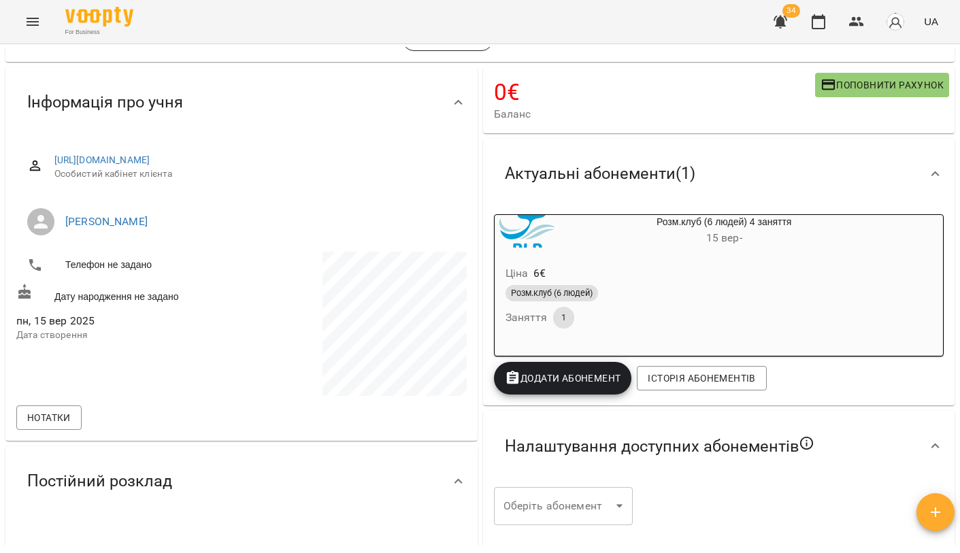
scroll to position [39, 0]
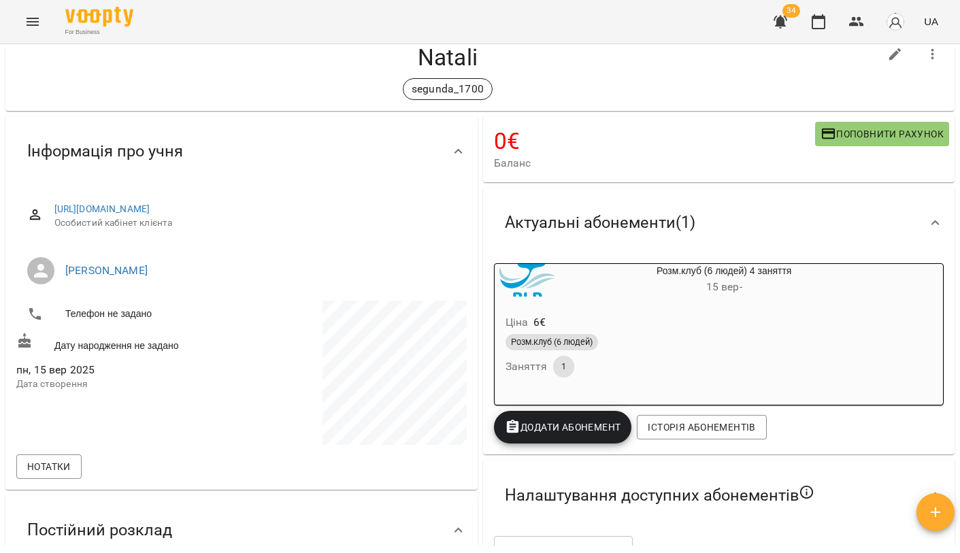
click at [674, 324] on div "Ціна 6 €" at bounding box center [692, 322] width 378 height 24
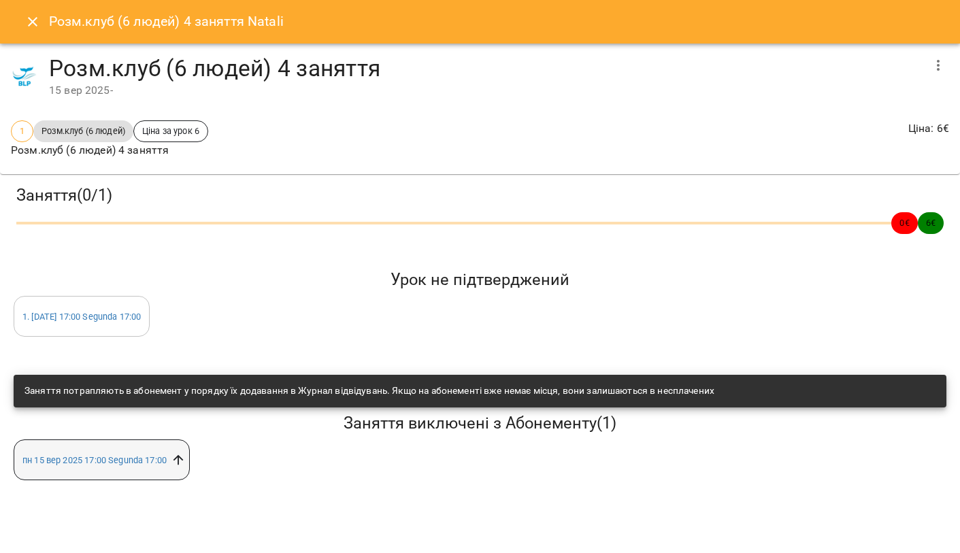
click at [183, 452] on icon at bounding box center [178, 459] width 15 height 15
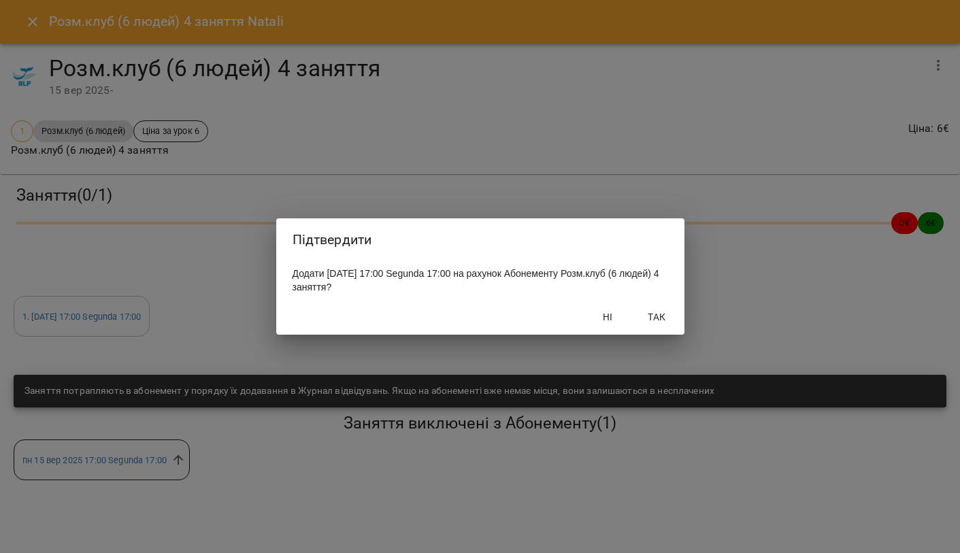
click at [662, 318] on span "Так" at bounding box center [657, 317] width 33 height 16
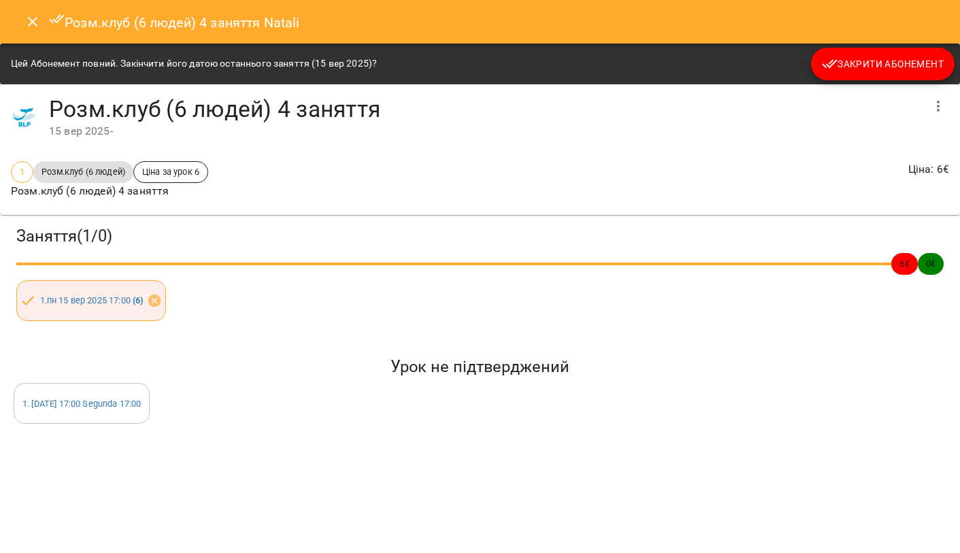
click at [877, 86] on div "Розм.клуб (6 людей) 4 заняття 15 вер 2025 -" at bounding box center [480, 117] width 960 height 66
click at [877, 77] on button "Закрити Абонемент" at bounding box center [883, 64] width 144 height 33
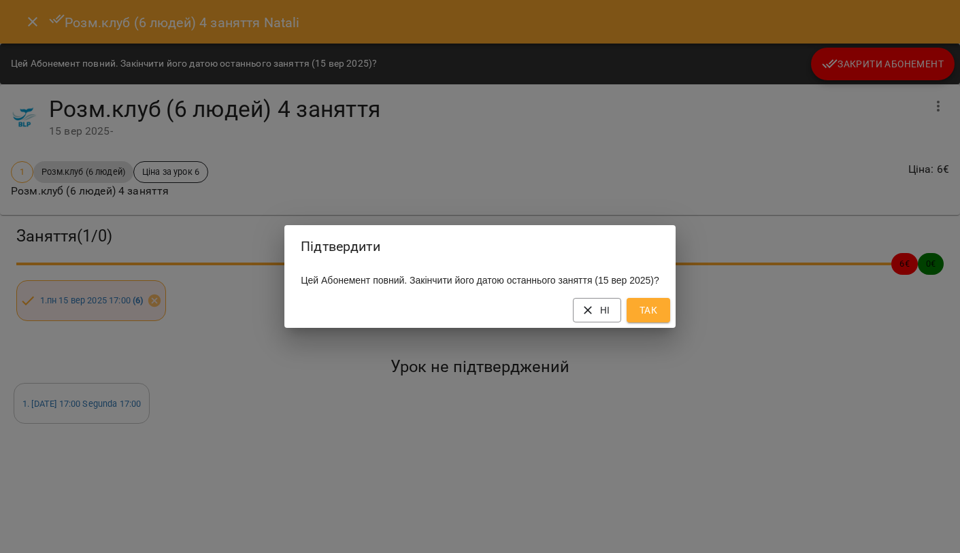
click at [652, 318] on span "Так" at bounding box center [648, 310] width 22 height 16
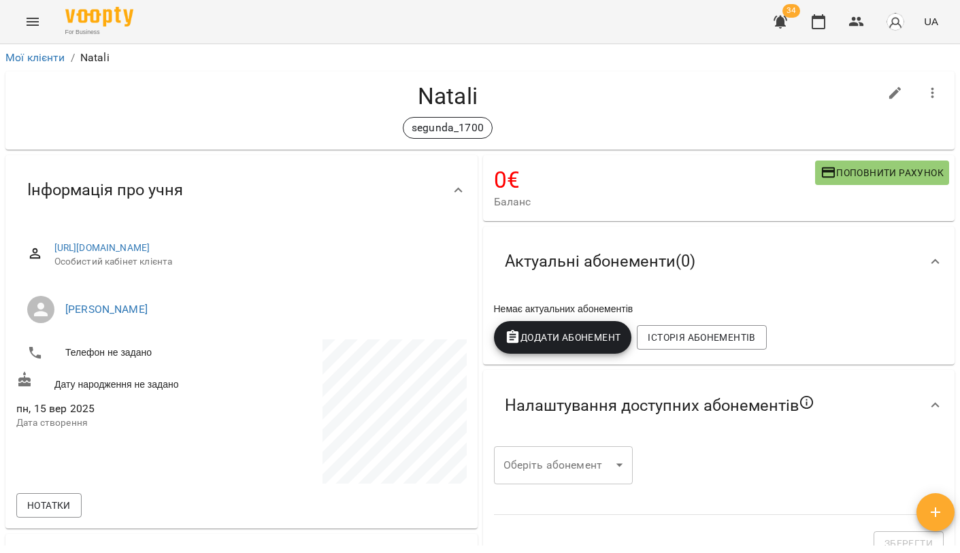
scroll to position [0, 0]
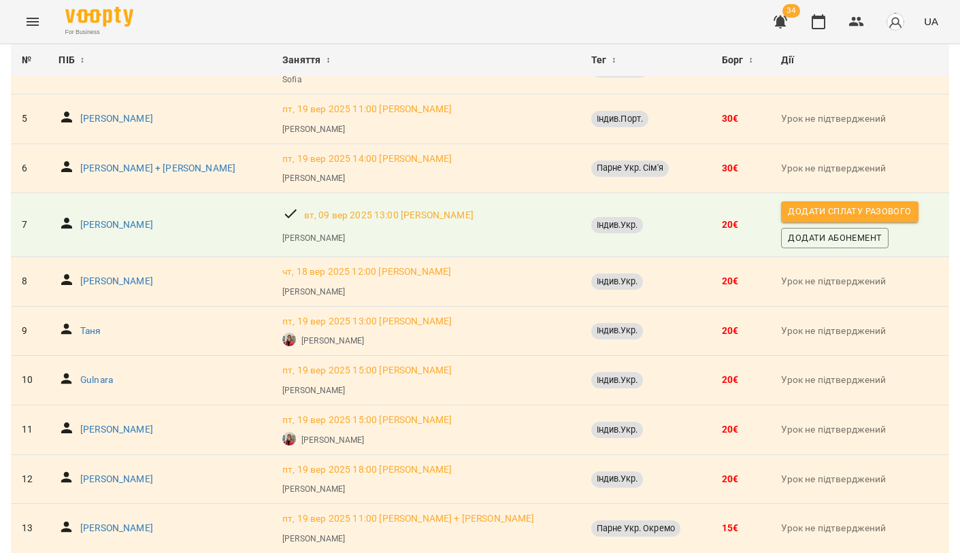
scroll to position [319, 0]
click at [29, 27] on icon "Menu" at bounding box center [32, 22] width 16 height 16
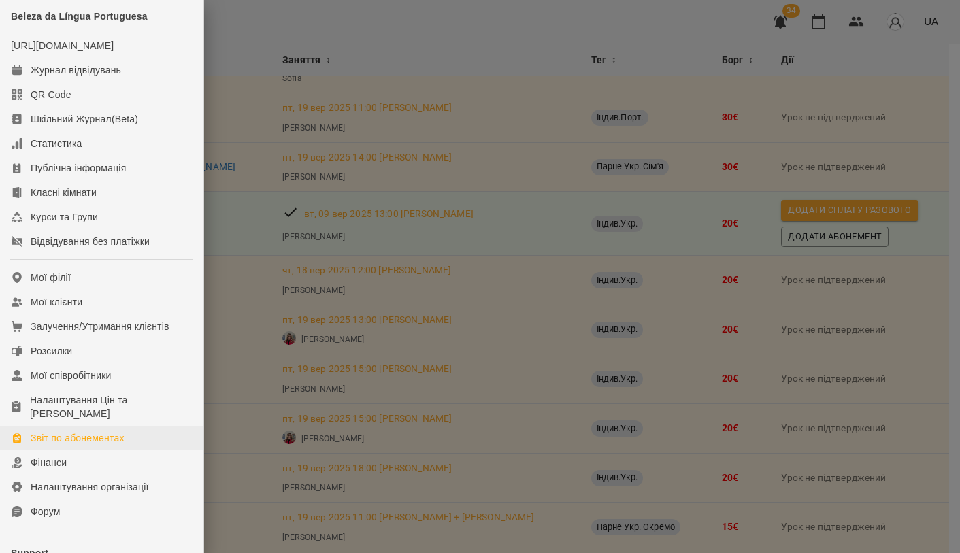
click at [91, 445] on div "Звіт по абонементах" at bounding box center [78, 438] width 94 height 14
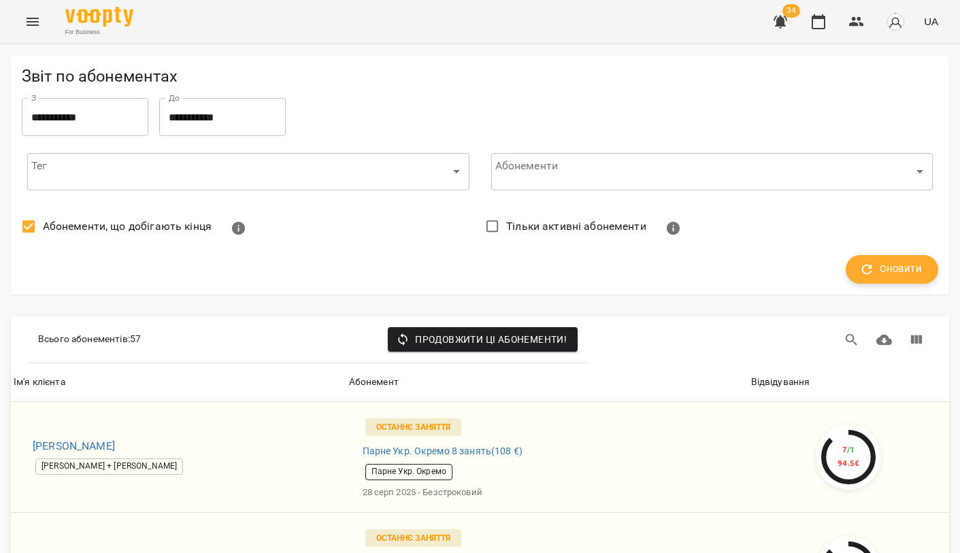
click at [907, 278] on button "Оновити" at bounding box center [891, 269] width 93 height 29
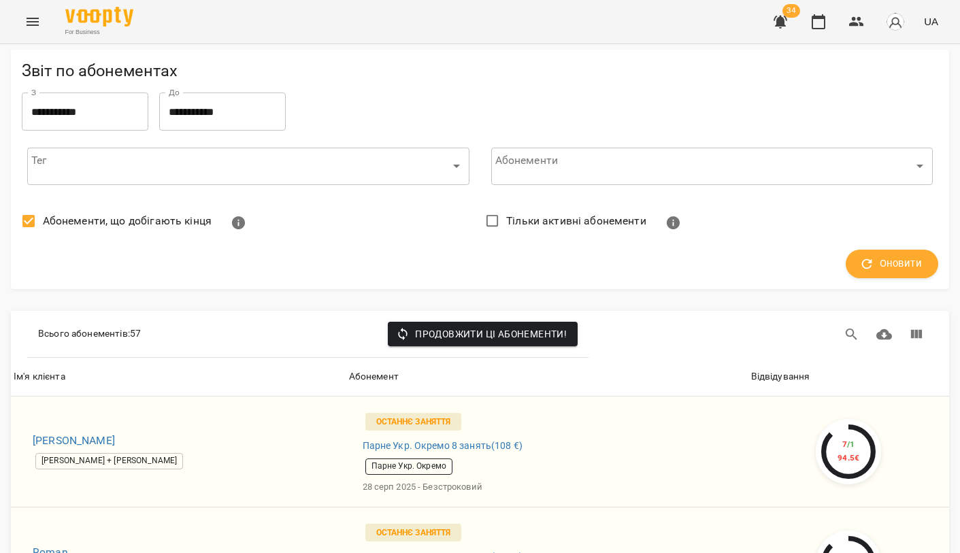
scroll to position [5444, 0]
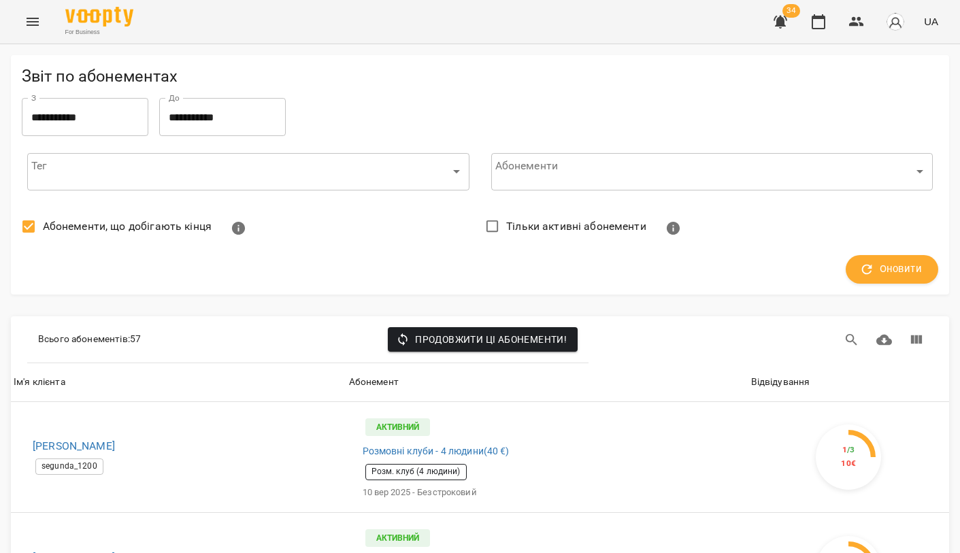
scroll to position [0, 0]
click at [22, 31] on button "Menu" at bounding box center [32, 21] width 33 height 33
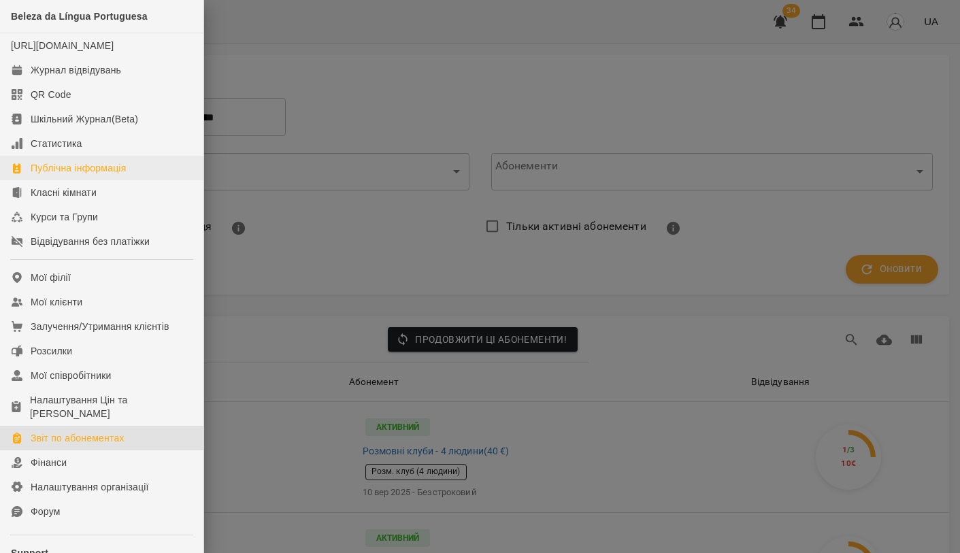
click at [100, 175] on div "Публічна інформація" at bounding box center [78, 168] width 95 height 14
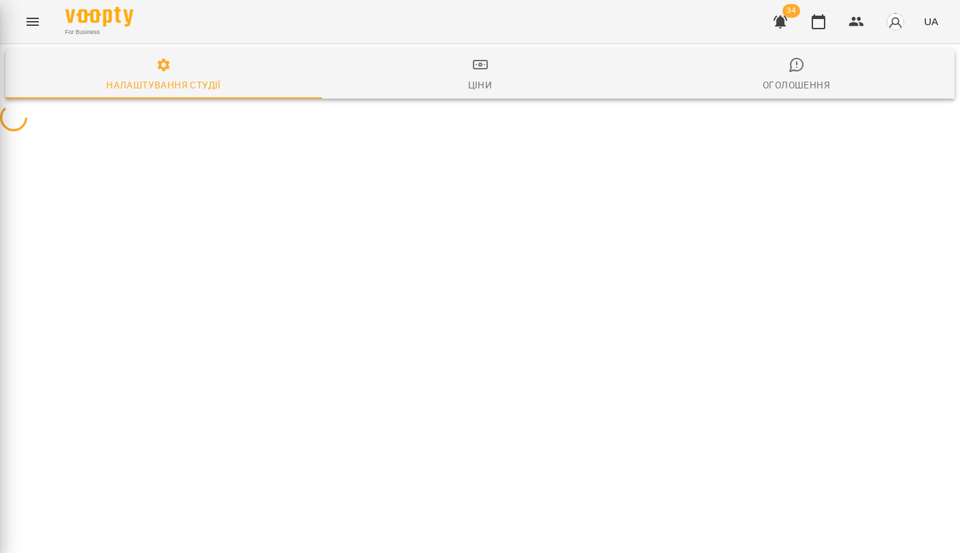
select select "**"
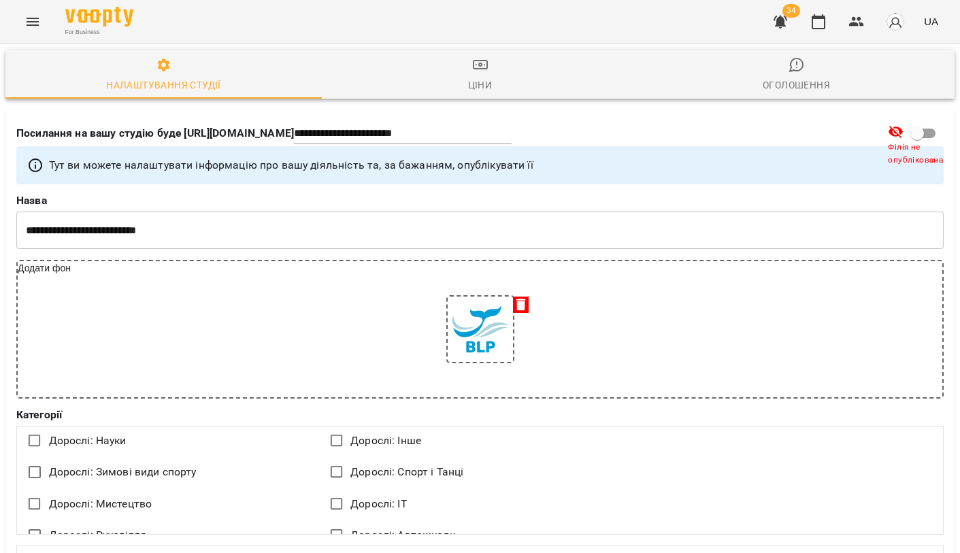
scroll to position [2109, 0]
click at [37, 16] on icon "Menu" at bounding box center [32, 22] width 16 height 16
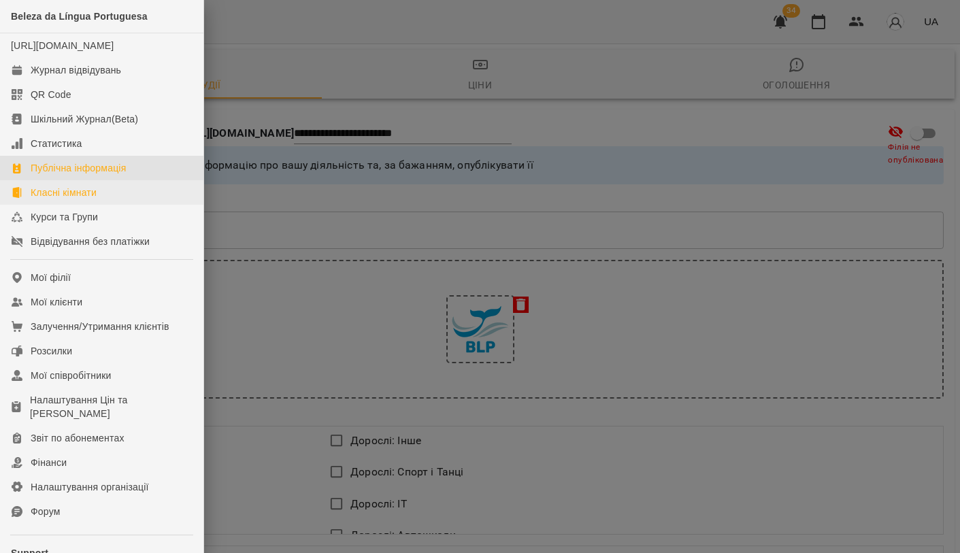
click at [86, 199] on div "Класні кімнати" at bounding box center [64, 193] width 66 height 14
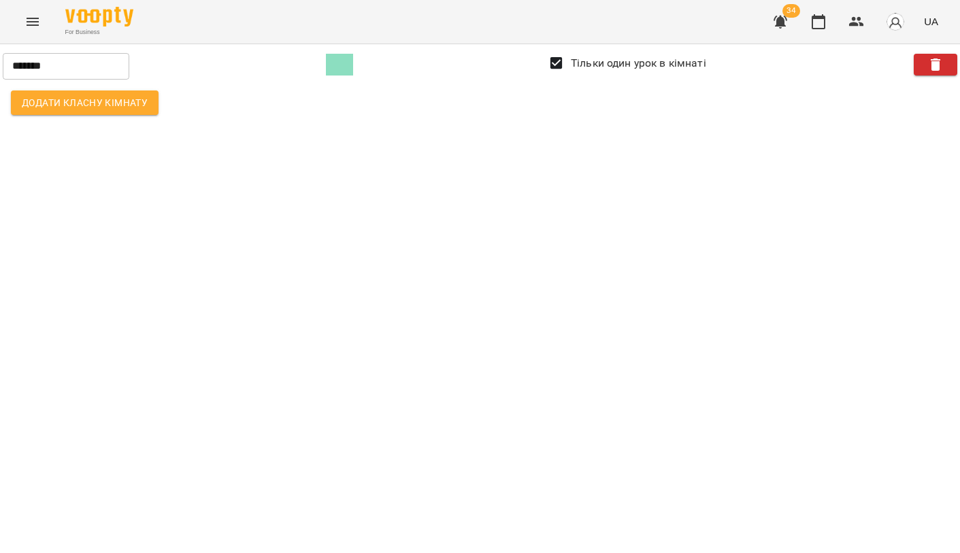
click at [31, 13] on button "Menu" at bounding box center [32, 21] width 33 height 33
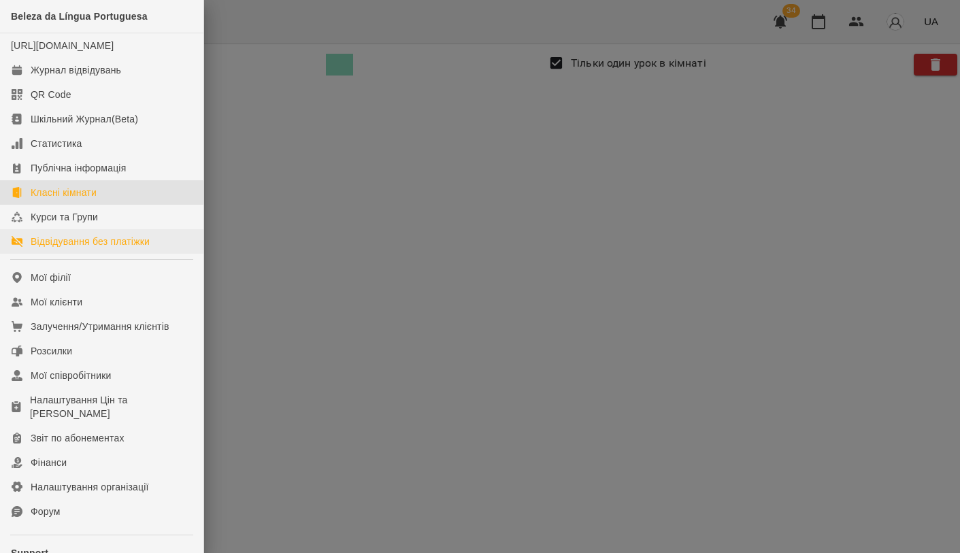
click at [93, 248] on div "Відвідування без платіжки" at bounding box center [90, 242] width 119 height 14
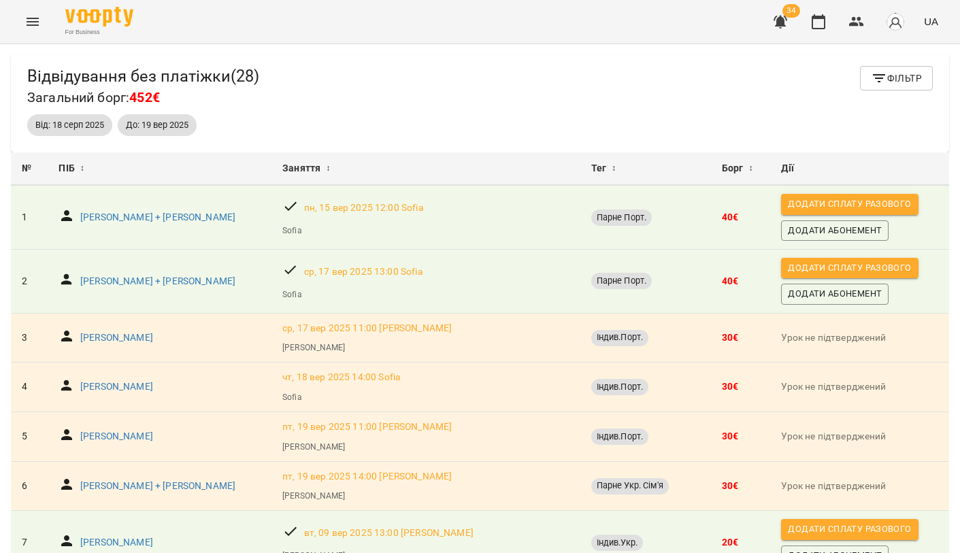
click at [40, 13] on button "Menu" at bounding box center [32, 21] width 33 height 33
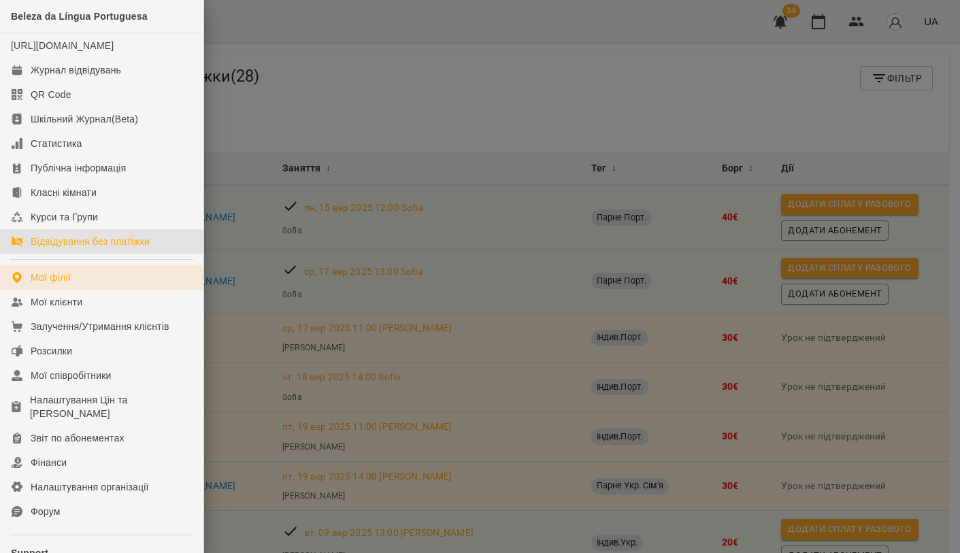
click at [80, 290] on link "Мої філії" at bounding box center [101, 277] width 203 height 24
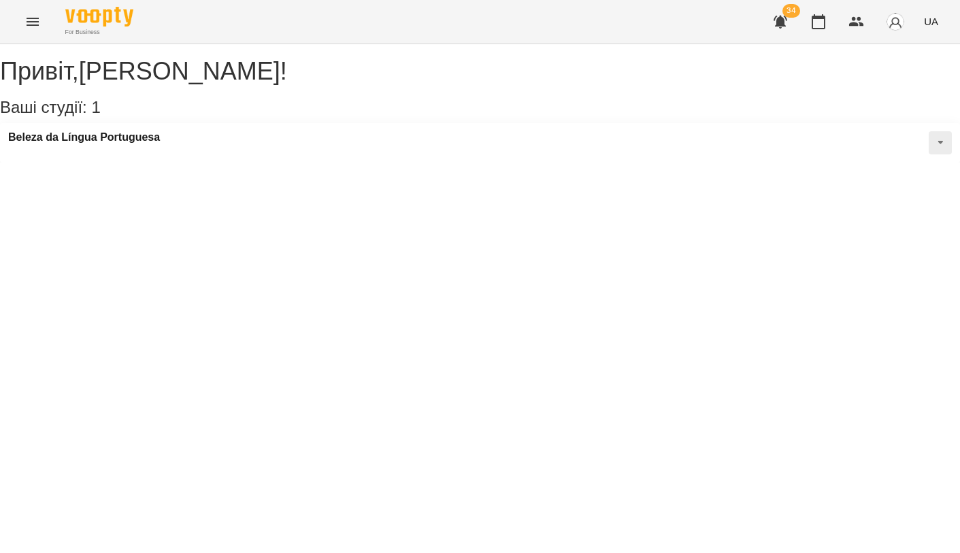
click at [36, 28] on icon "Menu" at bounding box center [32, 22] width 16 height 16
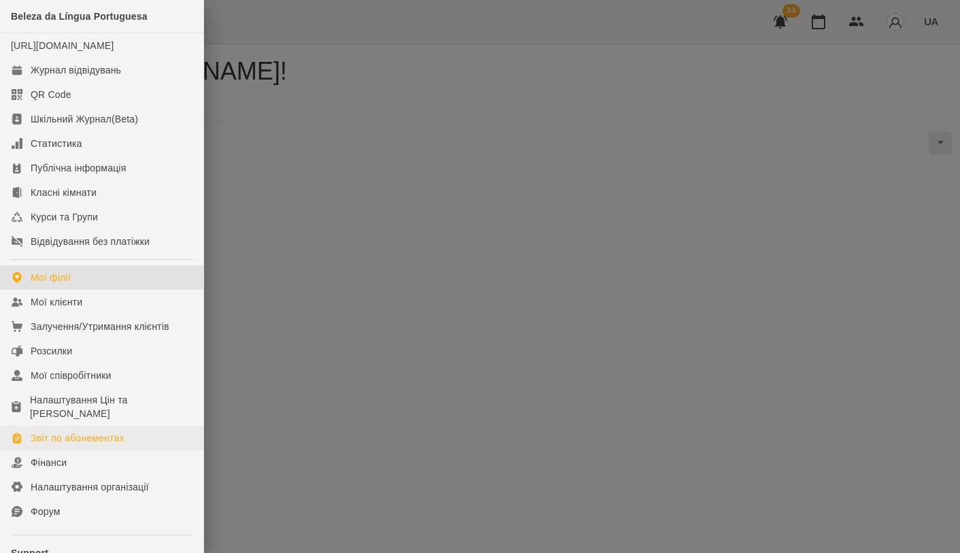
scroll to position [24, 0]
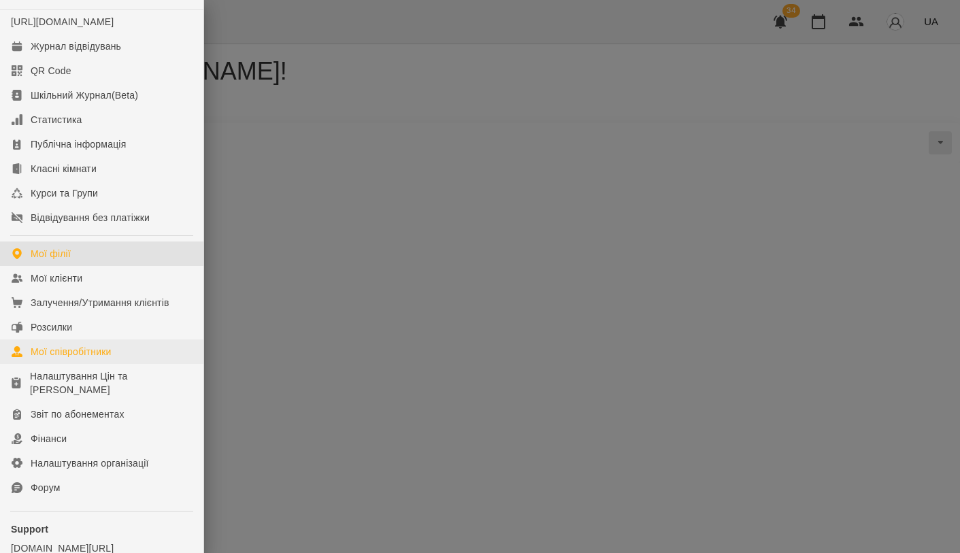
click at [90, 358] on div "Мої співробітники" at bounding box center [71, 352] width 81 height 14
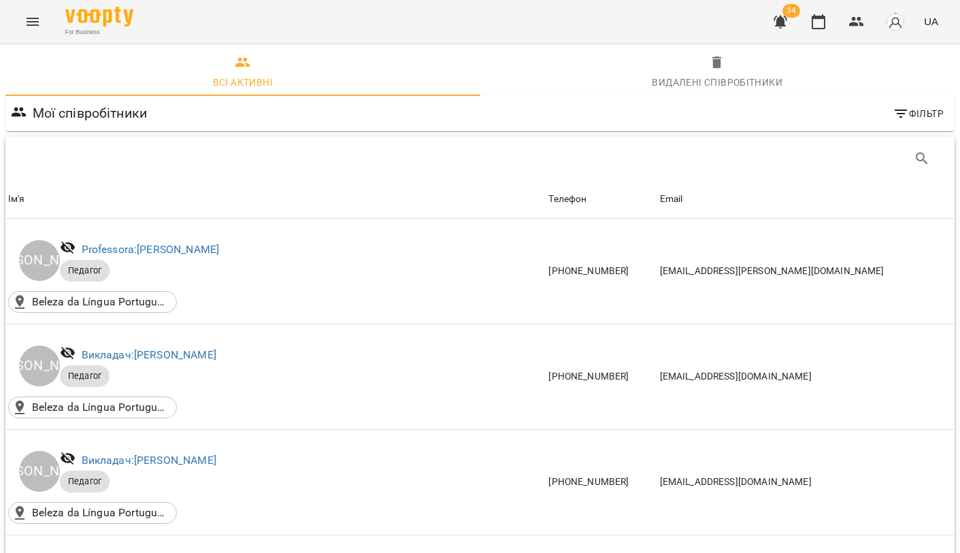
scroll to position [1128, 0]
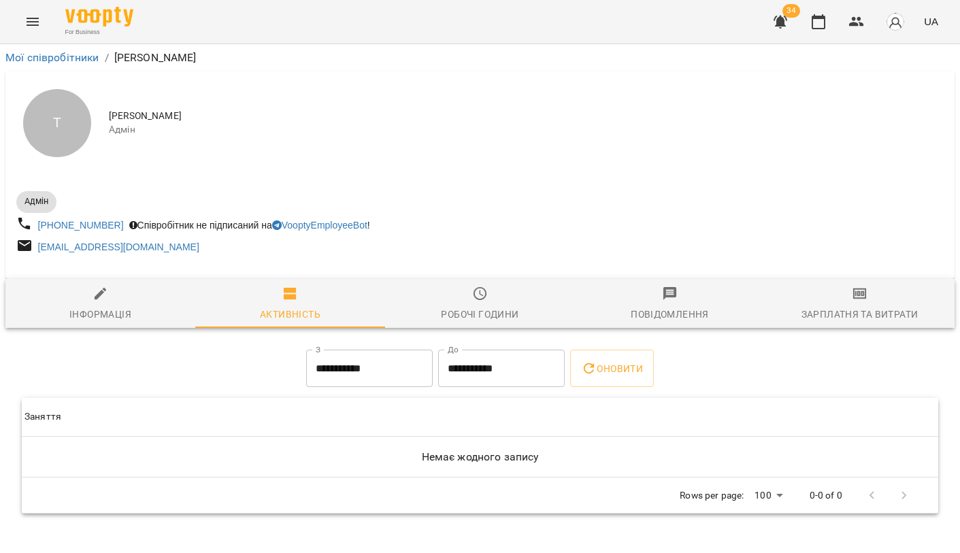
click at [84, 293] on span "Інформація" at bounding box center [100, 304] width 173 height 37
select select "**"
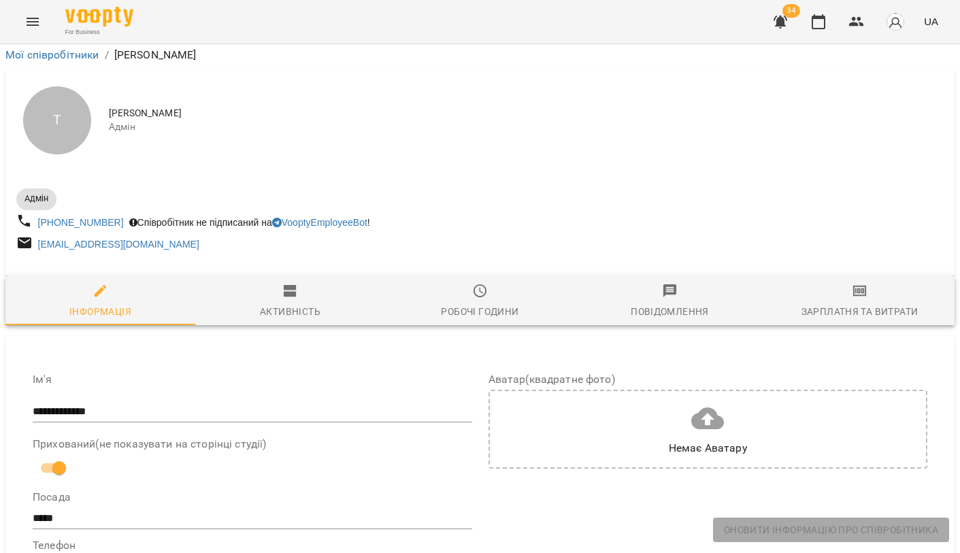
scroll to position [93, 0]
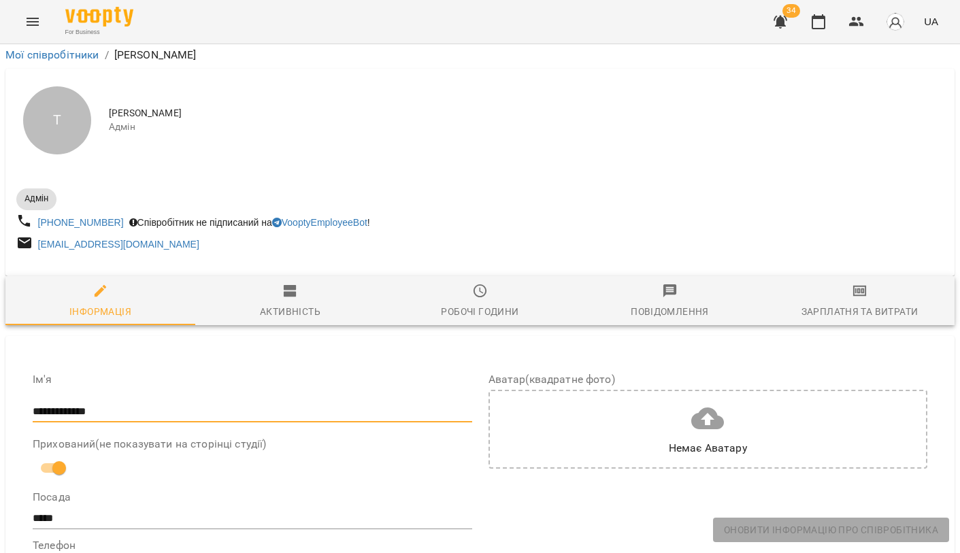
click at [122, 401] on input "**********" at bounding box center [252, 412] width 439 height 22
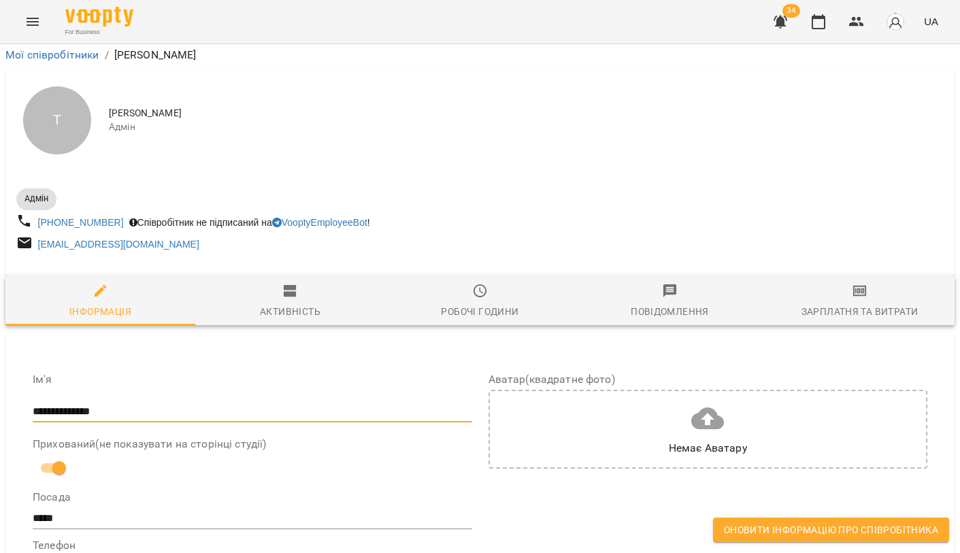
scroll to position [414, 0]
type input "**********"
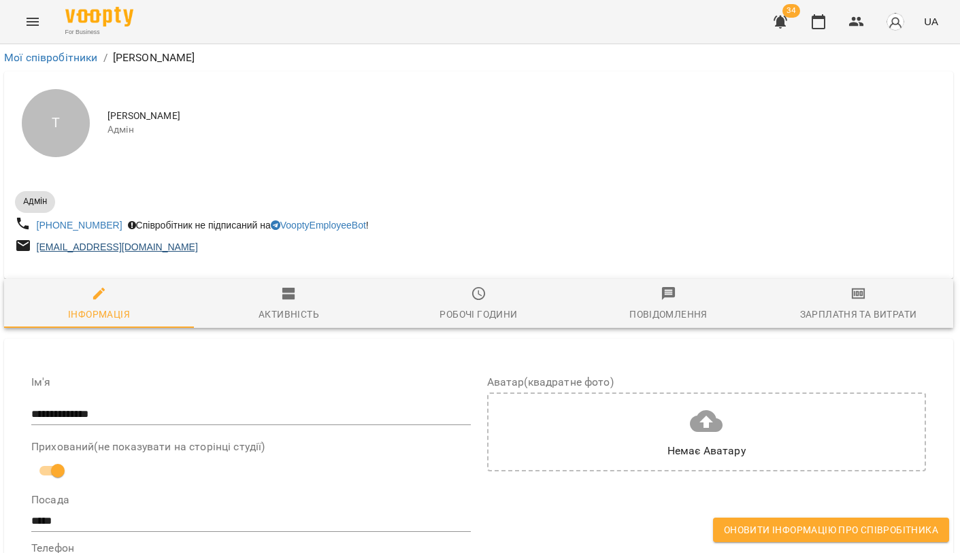
scroll to position [0, 1]
click at [165, 250] on link "tolochko.pro.datosha@gmail.com" at bounding box center [117, 246] width 161 height 11
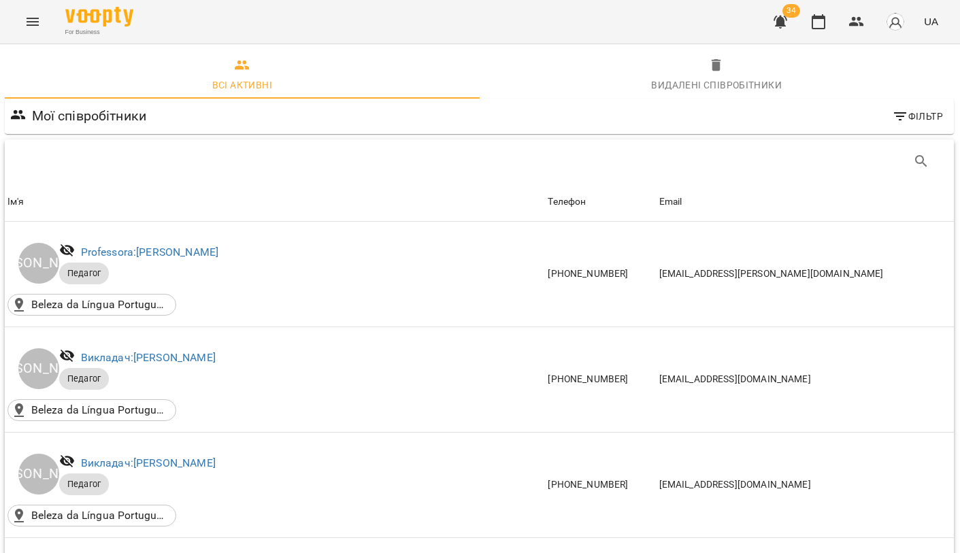
scroll to position [0, 1]
click at [38, 19] on icon "Menu" at bounding box center [33, 22] width 12 height 8
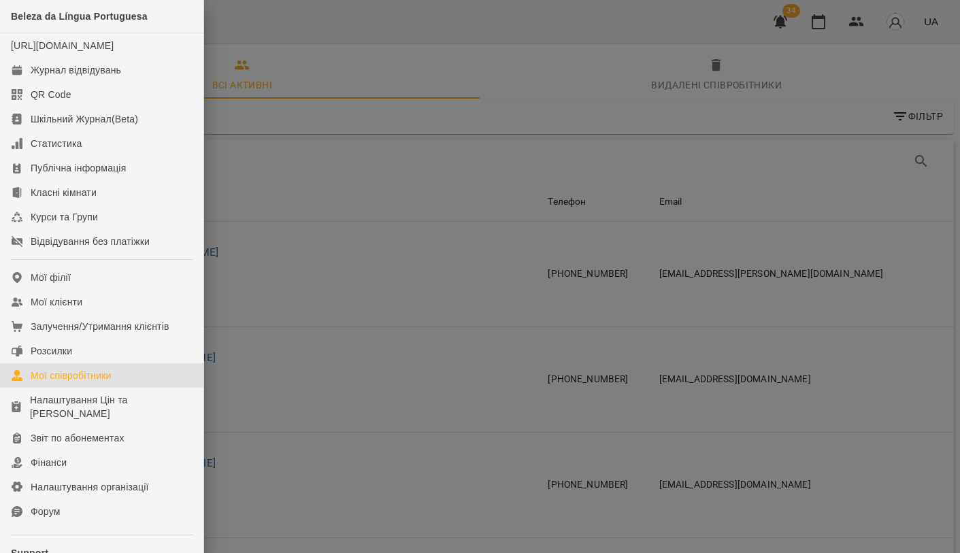
click at [639, 97] on div at bounding box center [480, 276] width 960 height 553
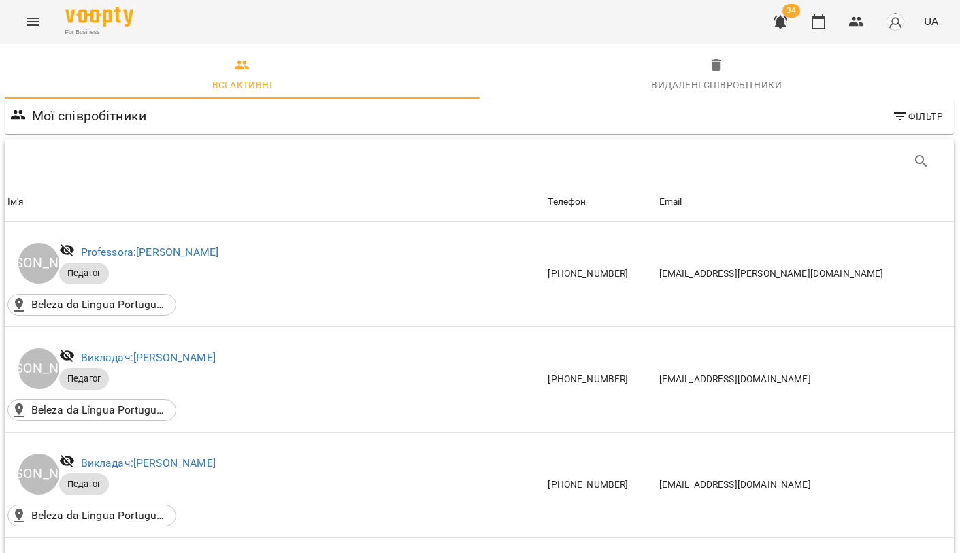
click at [700, 80] on div "Видалені cпівробітники" at bounding box center [716, 85] width 131 height 16
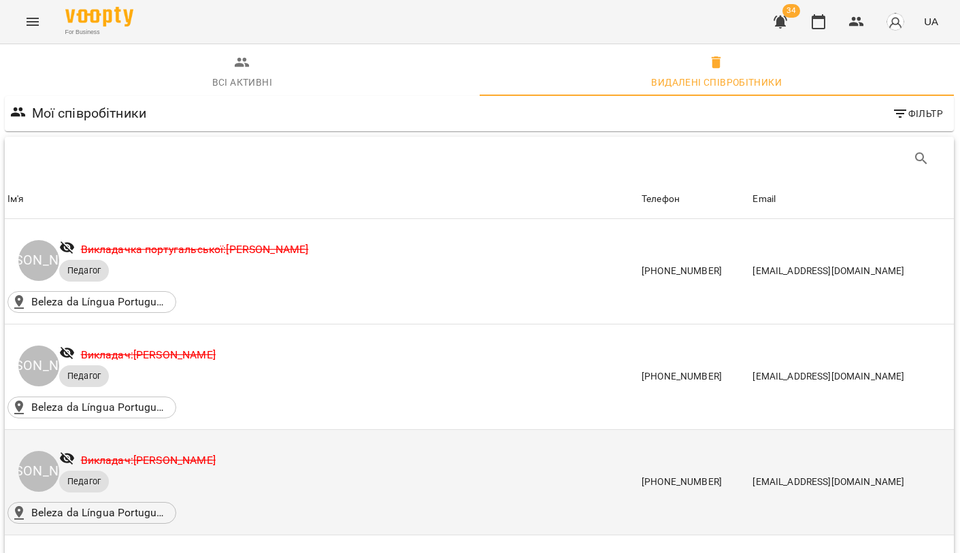
scroll to position [231, 1]
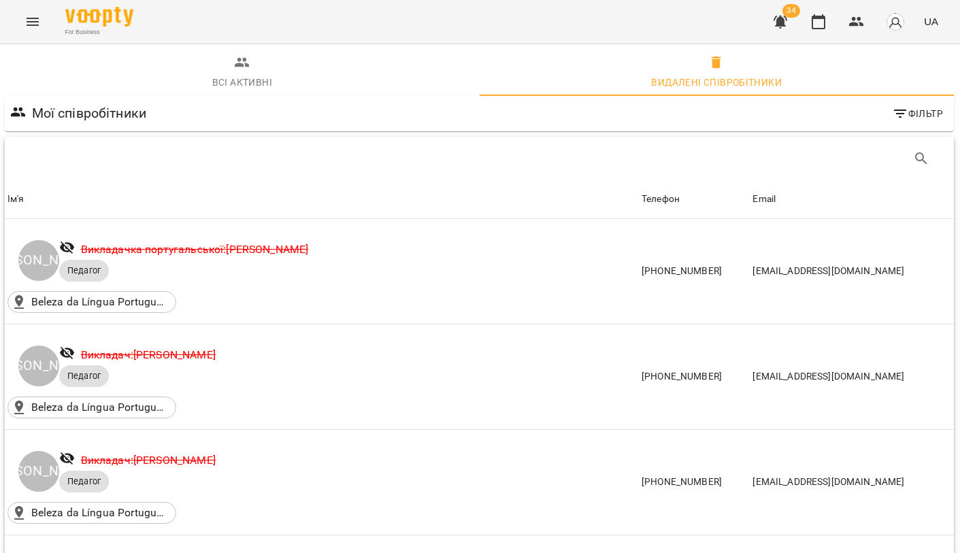
click at [39, 15] on icon "Menu" at bounding box center [32, 22] width 16 height 16
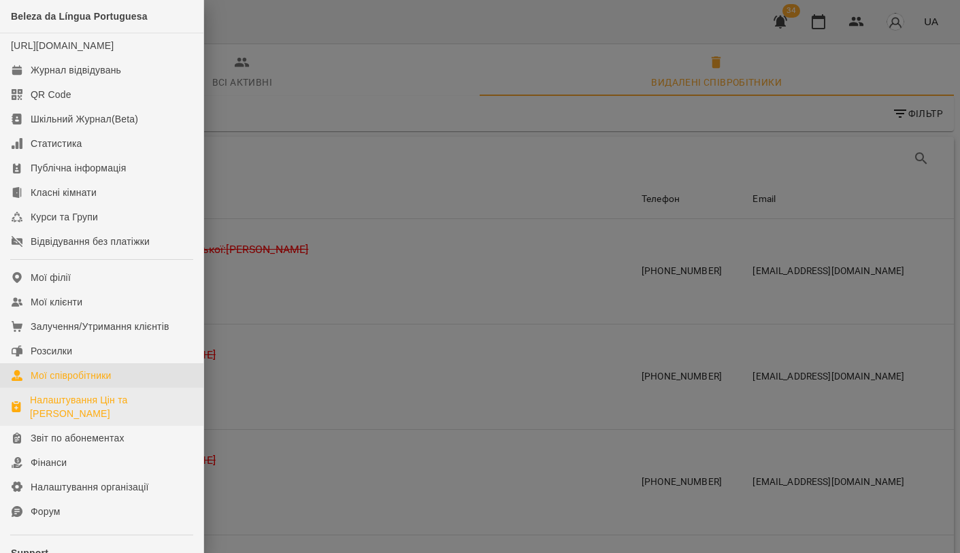
click at [83, 420] on div "Налаштування Цін та [PERSON_NAME]" at bounding box center [111, 406] width 163 height 27
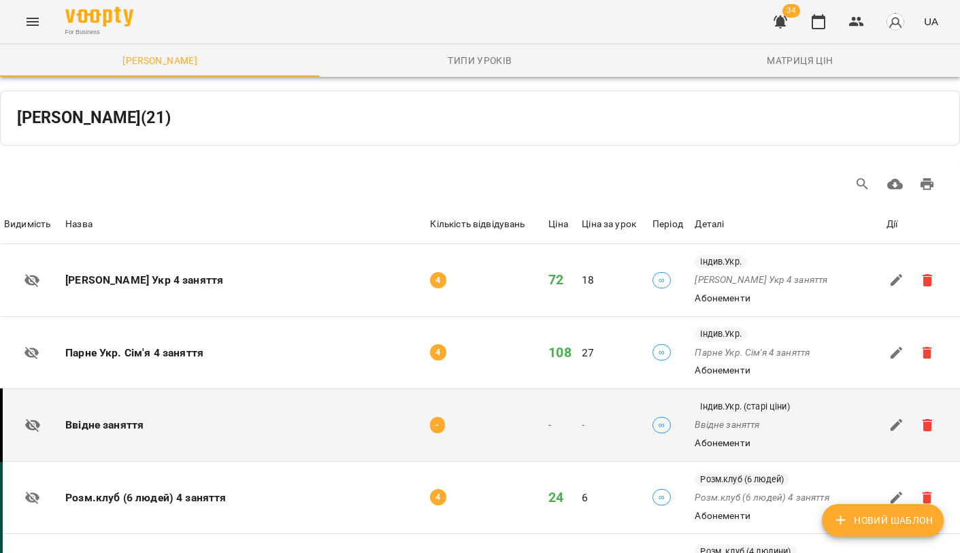
scroll to position [895, 0]
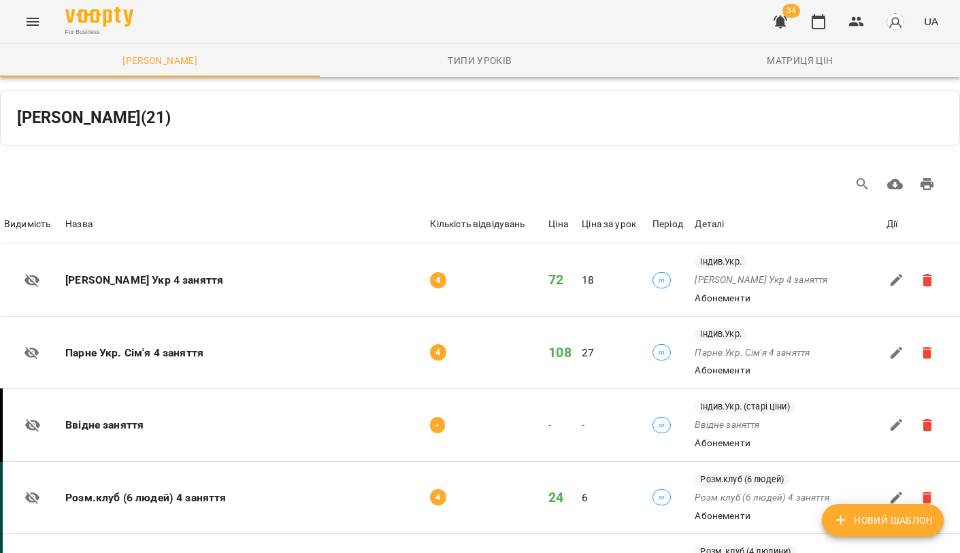
click at [38, 26] on icon "Menu" at bounding box center [32, 22] width 16 height 16
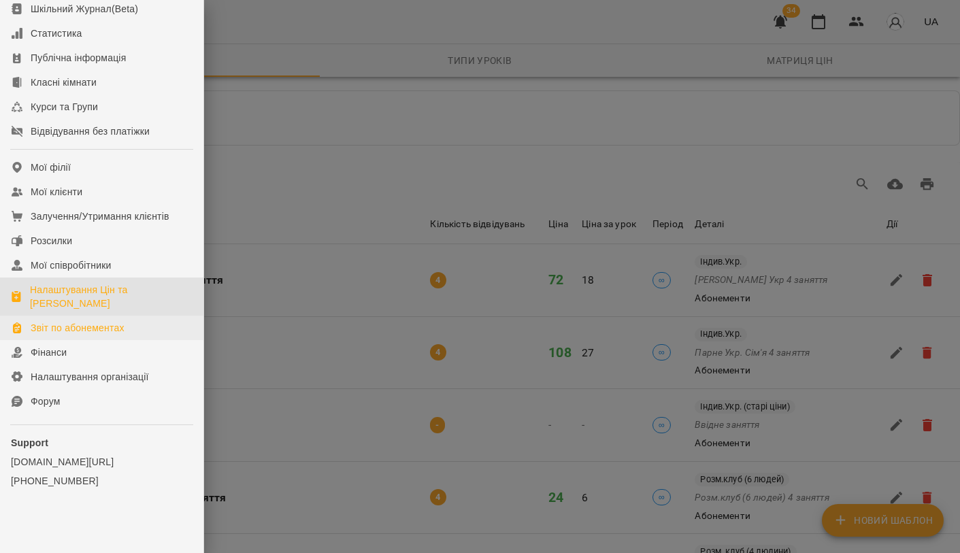
scroll to position [124, 0]
click at [309, 50] on div at bounding box center [480, 276] width 960 height 553
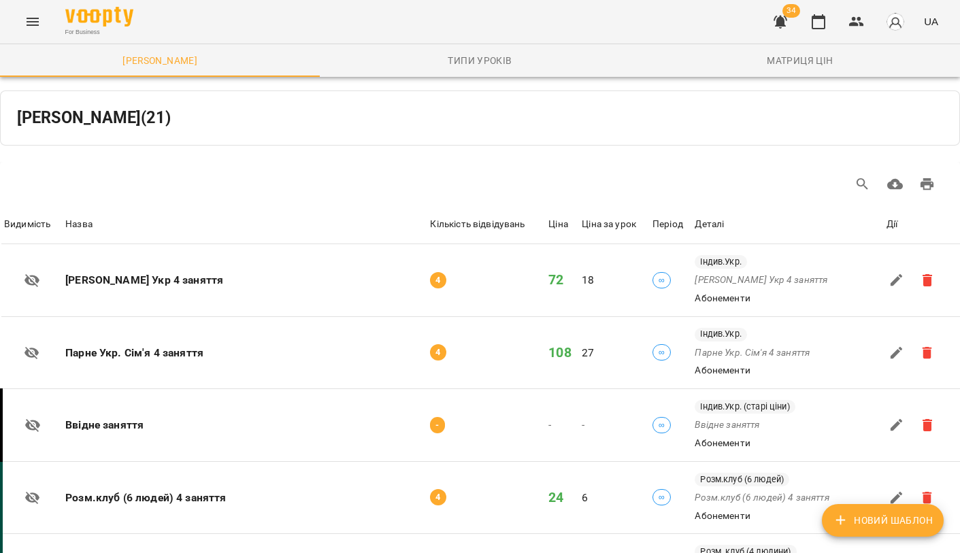
scroll to position [0, 0]
click at [777, 21] on icon "button" at bounding box center [780, 22] width 16 height 16
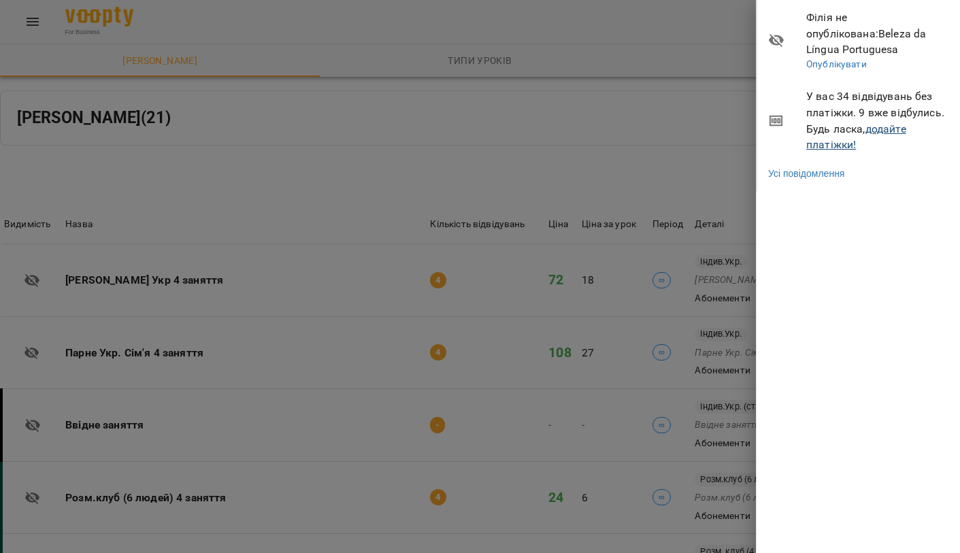
click at [849, 122] on link "додайте платіжки!" at bounding box center [856, 136] width 100 height 29
